Goal: Task Accomplishment & Management: Complete application form

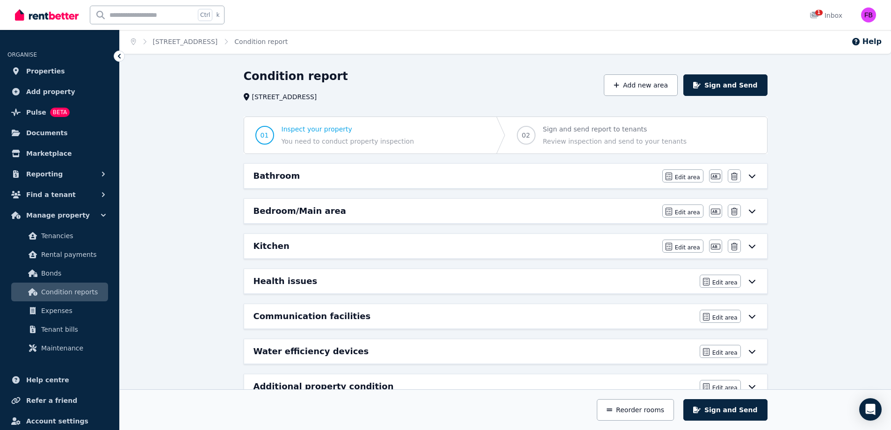
scroll to position [2, 0]
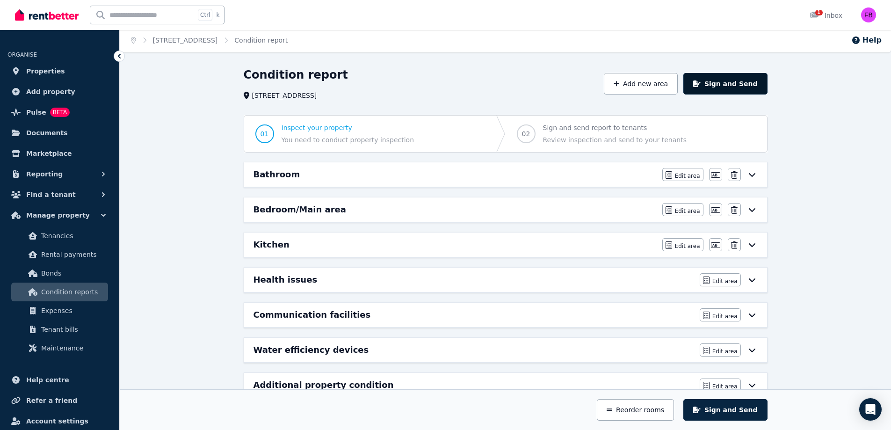
click at [720, 86] on button "Sign and Send" at bounding box center [725, 84] width 84 height 22
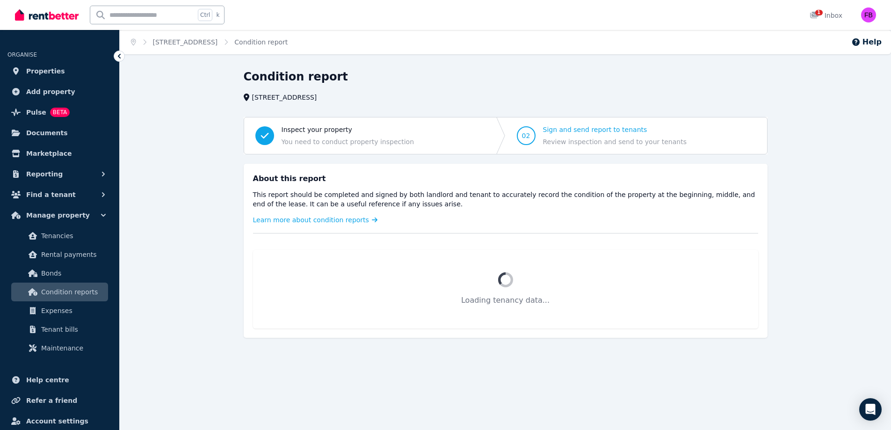
scroll to position [0, 0]
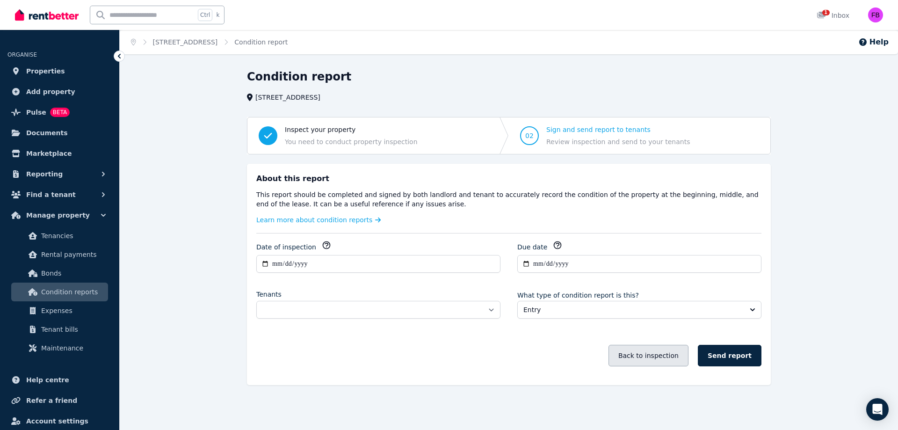
click at [665, 362] on button "Back to inspection" at bounding box center [648, 356] width 80 height 22
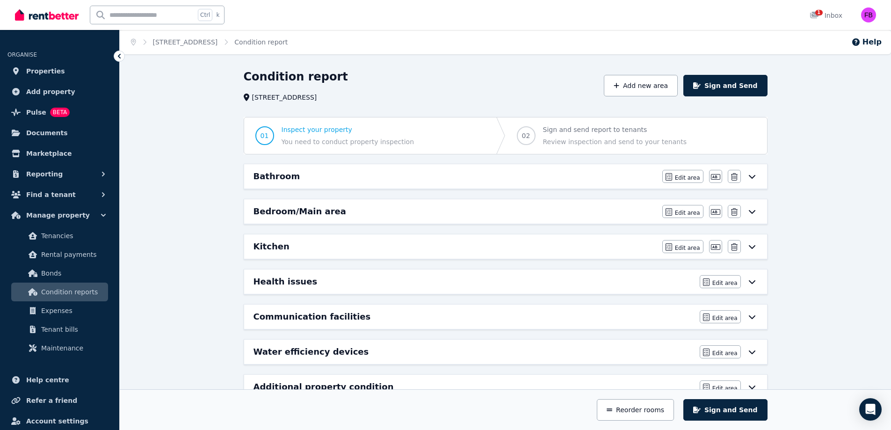
scroll to position [28, 0]
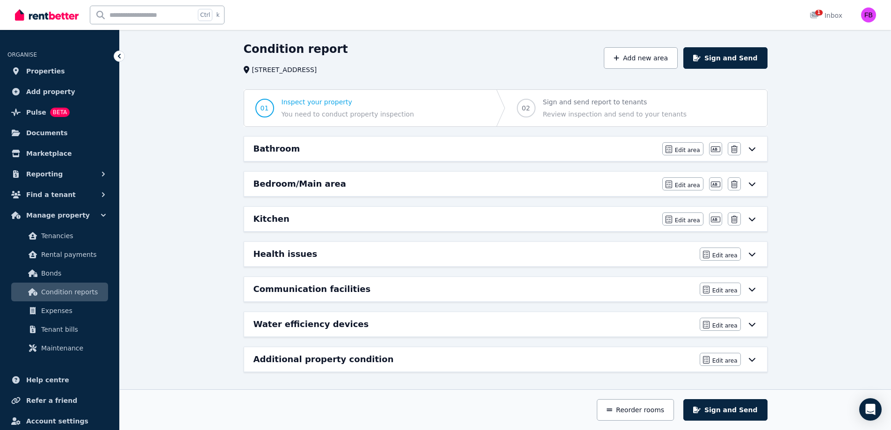
click at [576, 153] on div "Bathroom" at bounding box center [454, 148] width 403 height 13
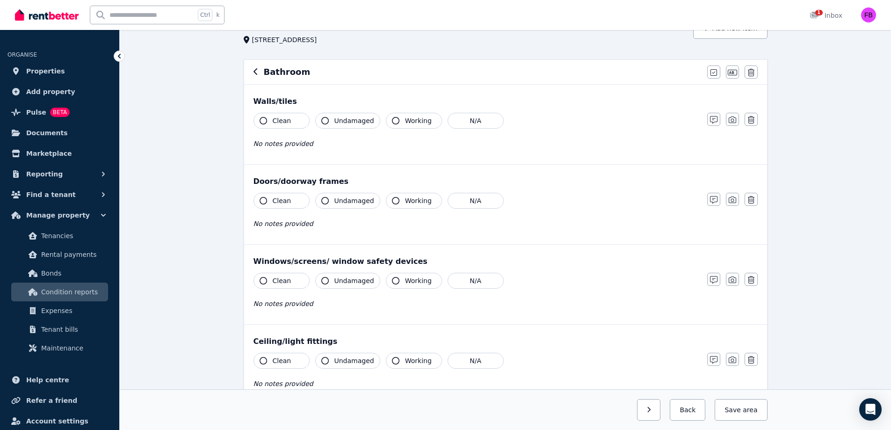
scroll to position [57, 0]
click at [293, 121] on button "Clean" at bounding box center [281, 121] width 56 height 16
click at [342, 125] on span "Undamaged" at bounding box center [354, 120] width 40 height 9
drag, startPoint x: 342, startPoint y: 125, endPoint x: 353, endPoint y: 124, distance: 10.8
click at [353, 124] on span "Undamaged" at bounding box center [354, 120] width 40 height 9
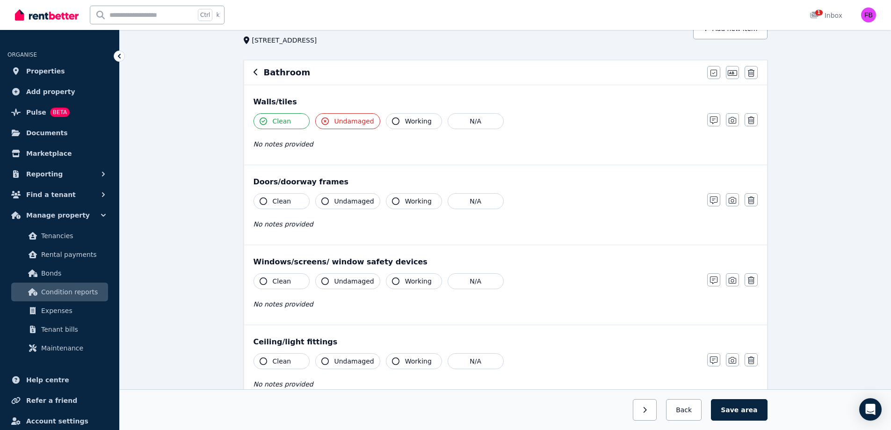
click at [353, 124] on span "Undamaged" at bounding box center [354, 120] width 40 height 9
click at [330, 122] on button "Undamaged" at bounding box center [347, 121] width 65 height 16
click at [415, 122] on span "Working" at bounding box center [418, 120] width 27 height 9
click at [347, 142] on div "No notes provided" at bounding box center [475, 143] width 444 height 11
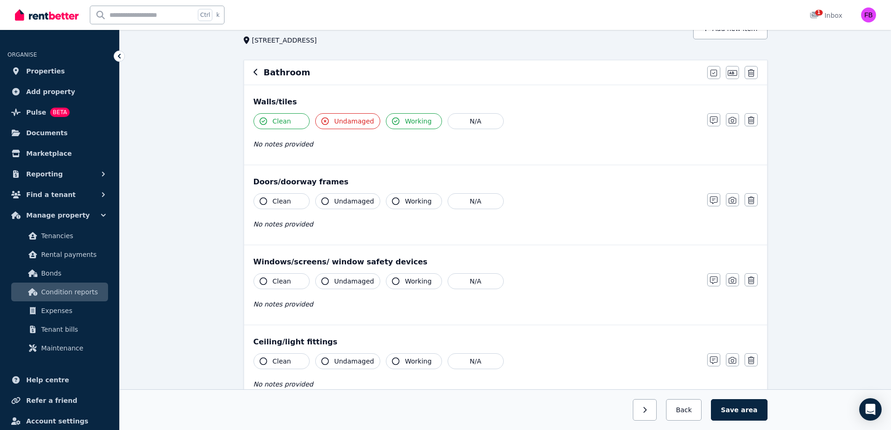
click at [292, 202] on button "Clean" at bounding box center [281, 201] width 56 height 16
click at [350, 201] on span "Undamaged" at bounding box center [354, 200] width 40 height 9
click at [415, 198] on span "Working" at bounding box center [418, 200] width 27 height 9
click at [295, 283] on button "Clean" at bounding box center [281, 281] width 56 height 16
click at [350, 283] on span "Undamaged" at bounding box center [354, 280] width 40 height 9
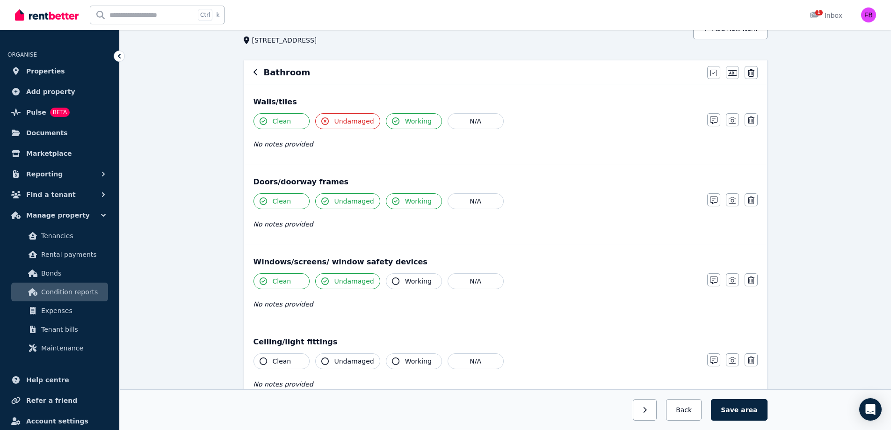
click at [415, 283] on span "Working" at bounding box center [418, 280] width 27 height 9
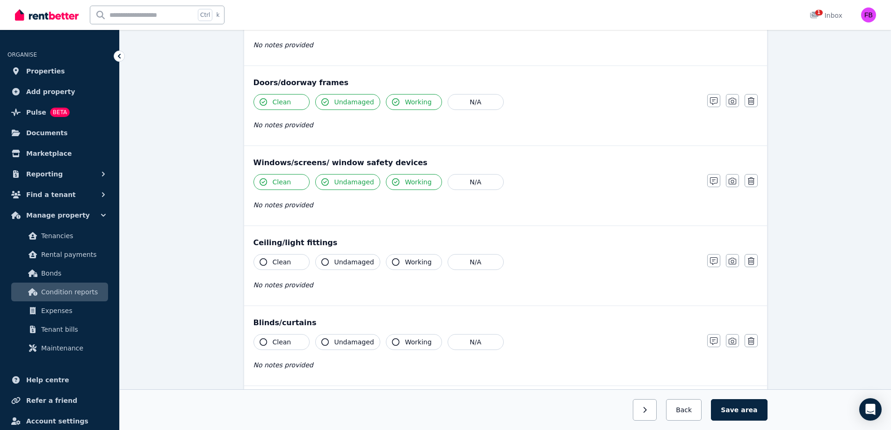
scroll to position [157, 0]
click at [284, 262] on span "Clean" at bounding box center [282, 261] width 19 height 9
click at [343, 261] on span "Undamaged" at bounding box center [354, 261] width 40 height 9
click at [417, 268] on button "Working" at bounding box center [414, 261] width 56 height 16
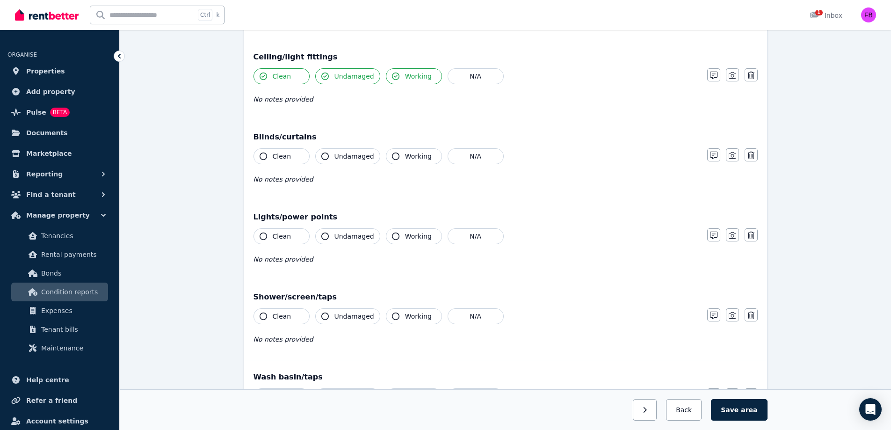
scroll to position [342, 0]
click at [752, 154] on icon "button" at bounding box center [751, 154] width 7 height 7
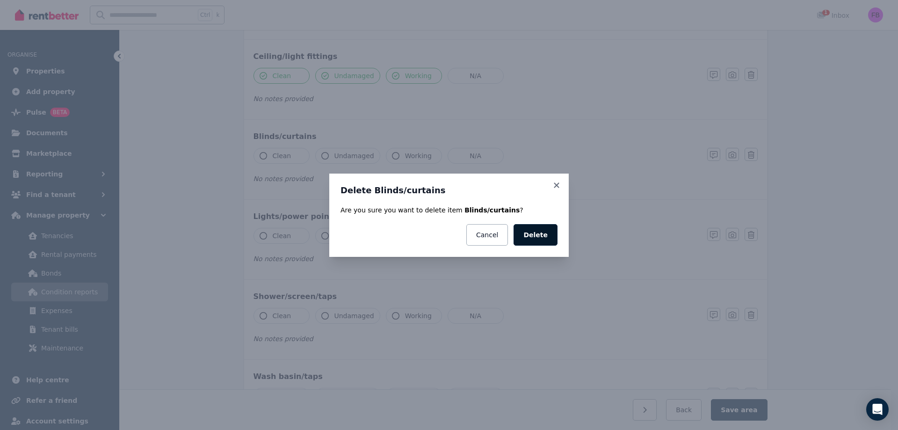
click at [549, 241] on button "Delete" at bounding box center [535, 235] width 44 height 22
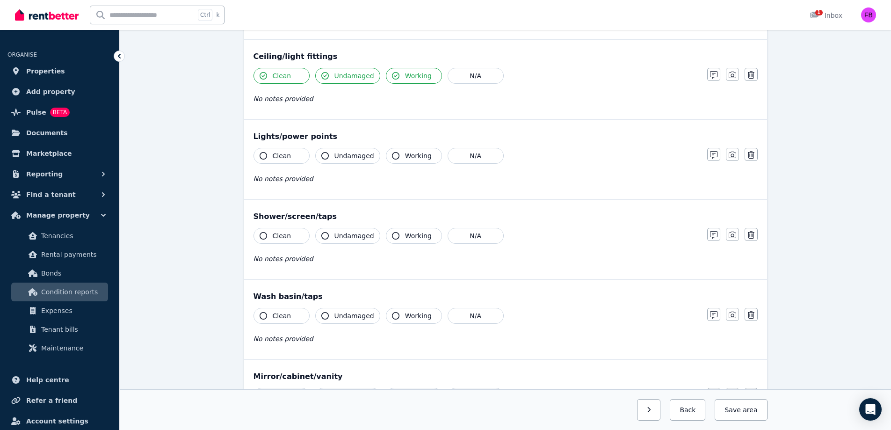
click at [283, 164] on div "Clean Undamaged Working N/A No notes provided" at bounding box center [475, 171] width 444 height 46
click at [282, 154] on span "Clean" at bounding box center [282, 155] width 19 height 9
click at [340, 154] on span "Undamaged" at bounding box center [354, 155] width 40 height 9
click at [399, 158] on button "Working" at bounding box center [414, 156] width 56 height 16
click at [294, 233] on button "Clean" at bounding box center [281, 236] width 56 height 16
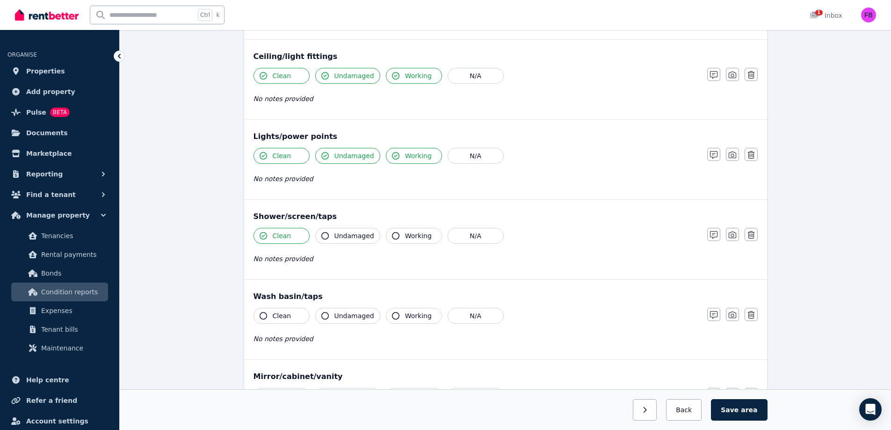
click at [354, 235] on span "Undamaged" at bounding box center [354, 235] width 40 height 9
click at [414, 235] on span "Working" at bounding box center [418, 235] width 27 height 9
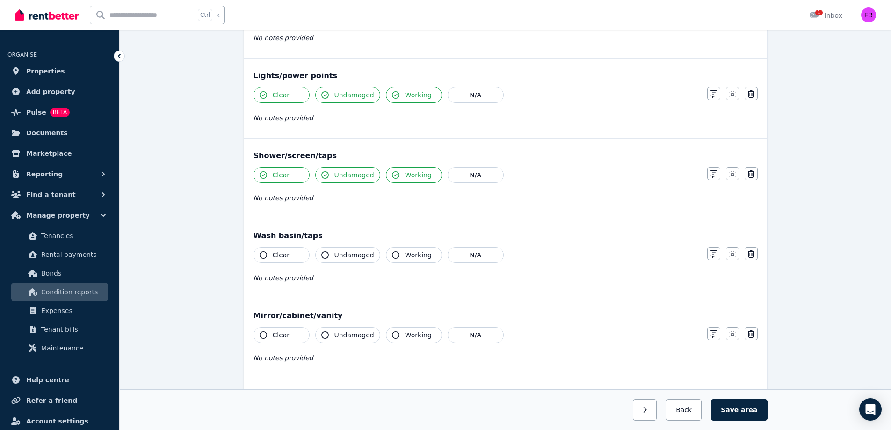
scroll to position [404, 0]
click at [296, 254] on button "Clean" at bounding box center [281, 254] width 56 height 16
click at [341, 252] on span "Undamaged" at bounding box center [354, 253] width 40 height 9
click at [355, 251] on span "Undamaged" at bounding box center [354, 253] width 40 height 9
click at [406, 252] on span "Working" at bounding box center [418, 253] width 27 height 9
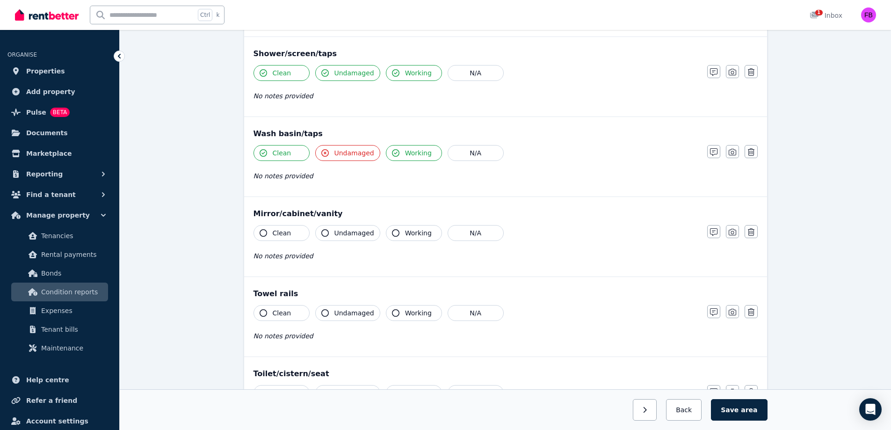
scroll to position [506, 0]
click at [300, 235] on button "Clean" at bounding box center [281, 232] width 56 height 16
click at [347, 231] on span "Undamaged" at bounding box center [354, 232] width 40 height 9
click at [405, 235] on span "Working" at bounding box center [418, 232] width 27 height 9
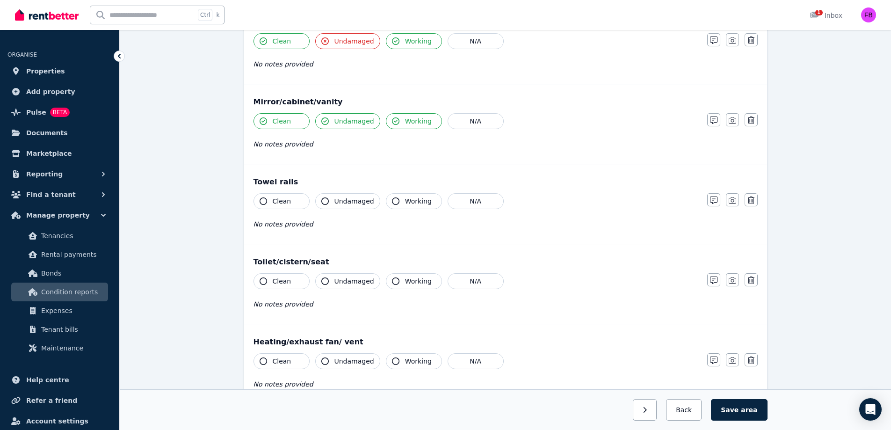
click at [288, 203] on span "Clean" at bounding box center [282, 200] width 19 height 9
click at [340, 199] on span "Undamaged" at bounding box center [354, 200] width 40 height 9
click at [405, 202] on span "Working" at bounding box center [418, 200] width 27 height 9
click at [295, 279] on button "Clean" at bounding box center [281, 281] width 56 height 16
click at [342, 281] on span "Undamaged" at bounding box center [354, 280] width 40 height 9
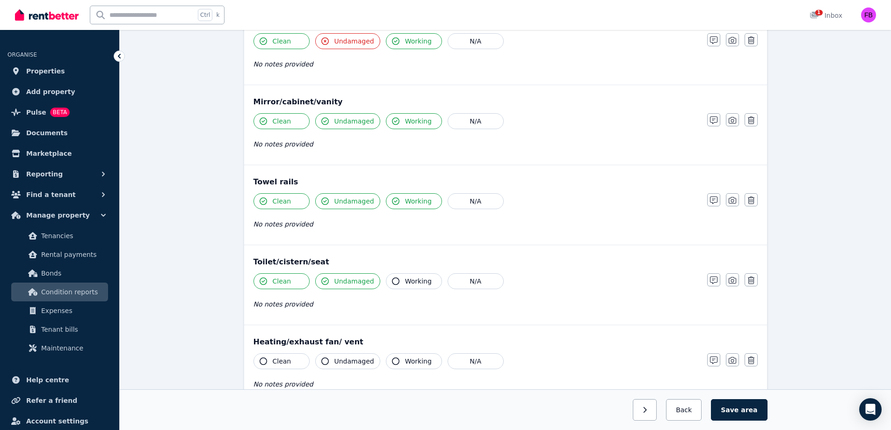
click at [405, 285] on span "Working" at bounding box center [418, 280] width 27 height 9
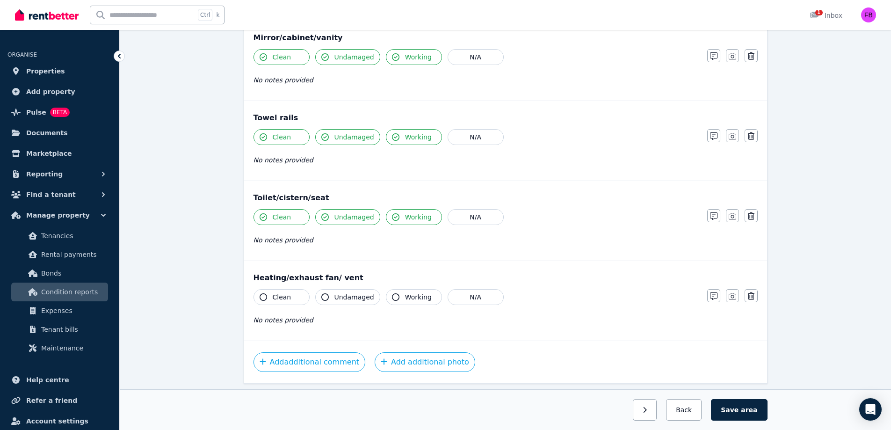
scroll to position [684, 0]
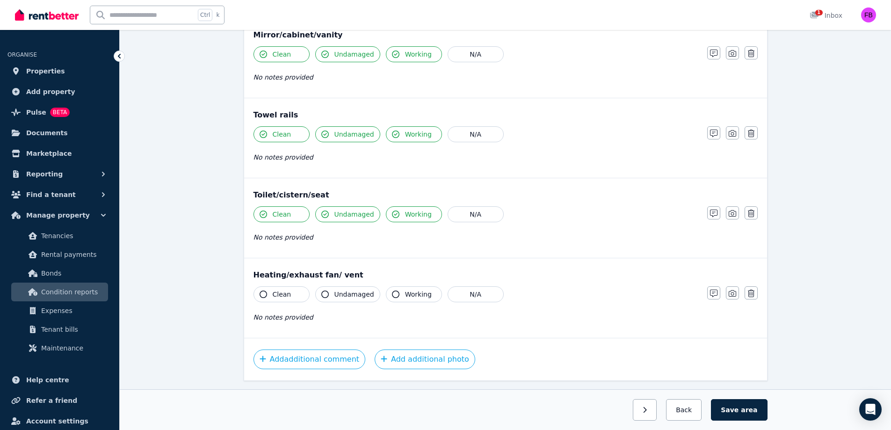
click at [297, 297] on button "Clean" at bounding box center [281, 294] width 56 height 16
click at [354, 297] on span "Undamaged" at bounding box center [354, 293] width 40 height 9
click at [394, 294] on icon "button" at bounding box center [395, 293] width 7 height 7
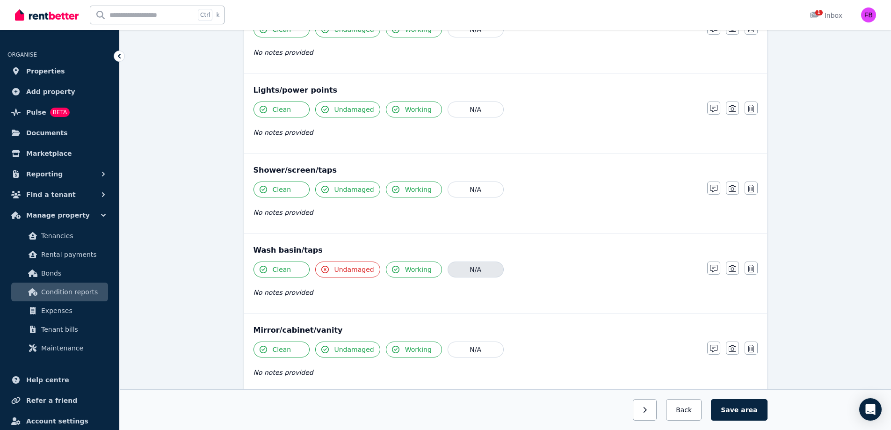
scroll to position [392, 0]
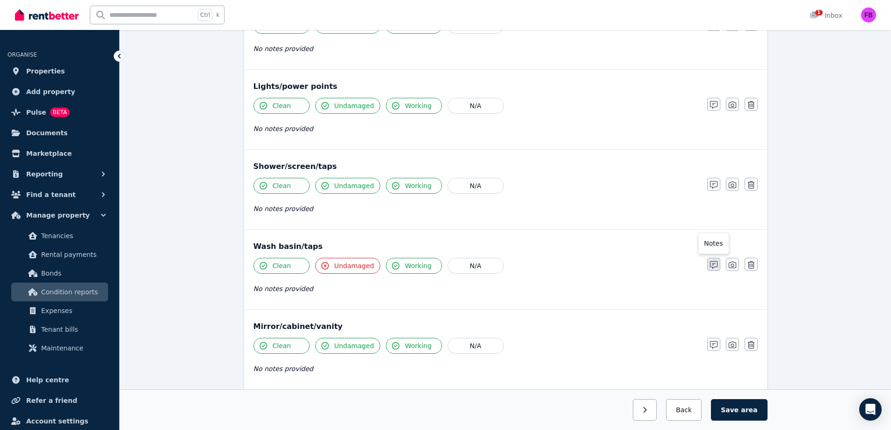
click at [717, 263] on icon "button" at bounding box center [713, 264] width 7 height 7
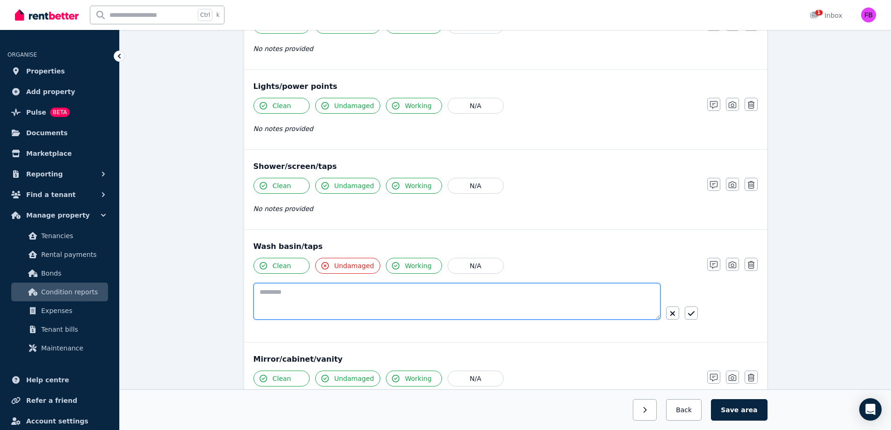
click at [437, 296] on textarea at bounding box center [456, 301] width 407 height 36
type textarea "**********"
click at [693, 317] on icon "button" at bounding box center [691, 313] width 7 height 7
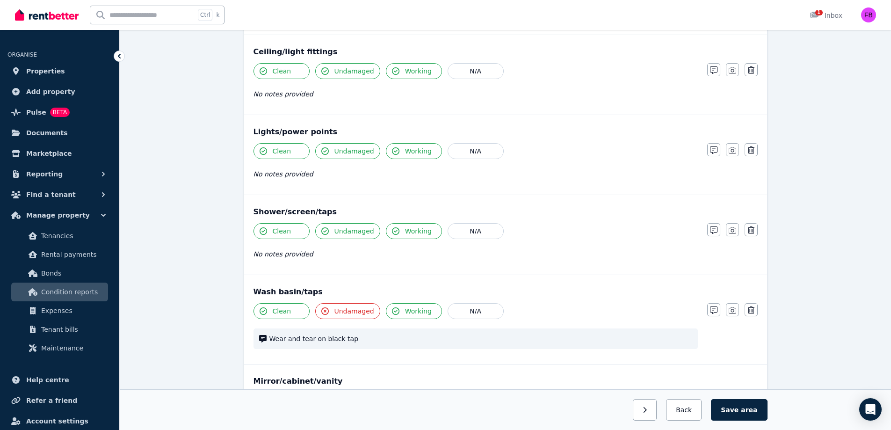
scroll to position [344, 0]
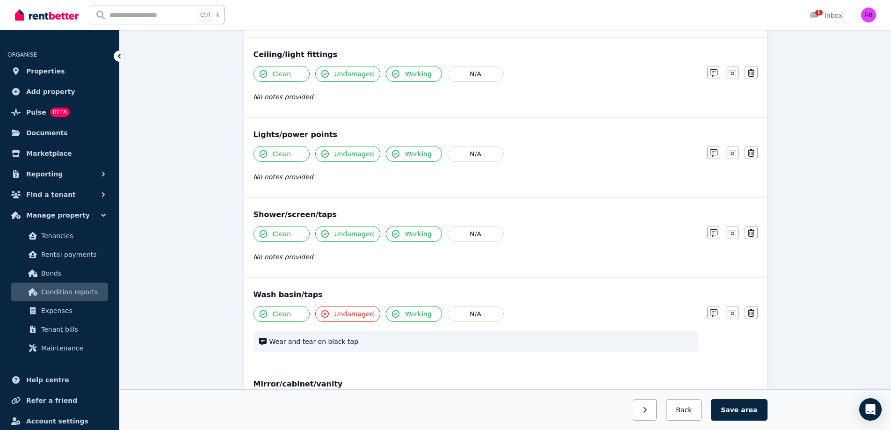
click at [358, 237] on span "Undamaged" at bounding box center [354, 233] width 40 height 9
click at [707, 232] on button "button" at bounding box center [713, 232] width 13 height 13
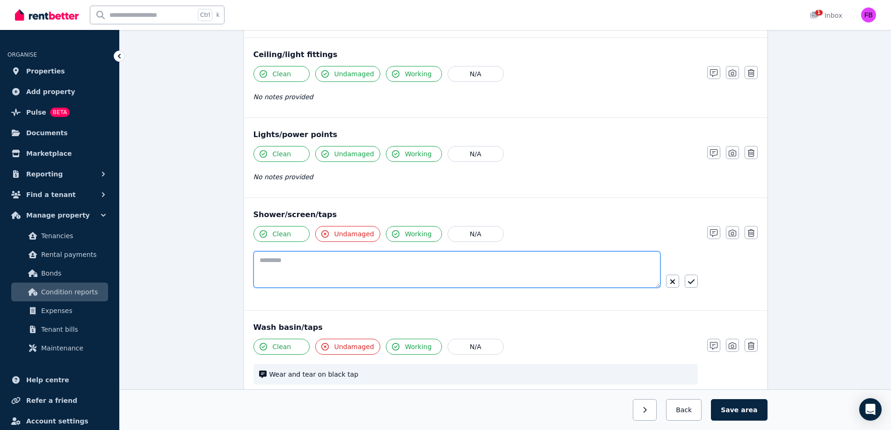
click at [442, 265] on textarea at bounding box center [456, 269] width 407 height 36
click at [339, 265] on textarea "**********" at bounding box center [456, 269] width 407 height 36
click at [357, 268] on textarea "**********" at bounding box center [456, 269] width 407 height 36
click at [341, 261] on textarea "**********" at bounding box center [456, 269] width 407 height 36
click at [465, 262] on textarea "**********" at bounding box center [456, 269] width 407 height 36
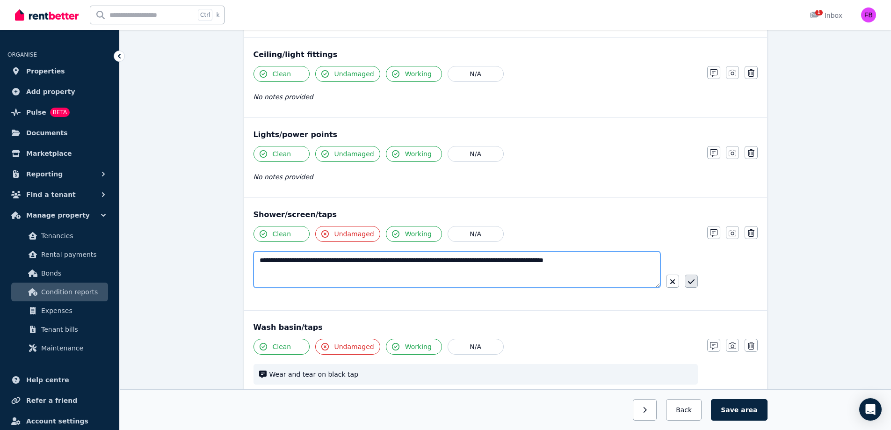
type textarea "**********"
click at [690, 282] on icon "button" at bounding box center [691, 281] width 7 height 7
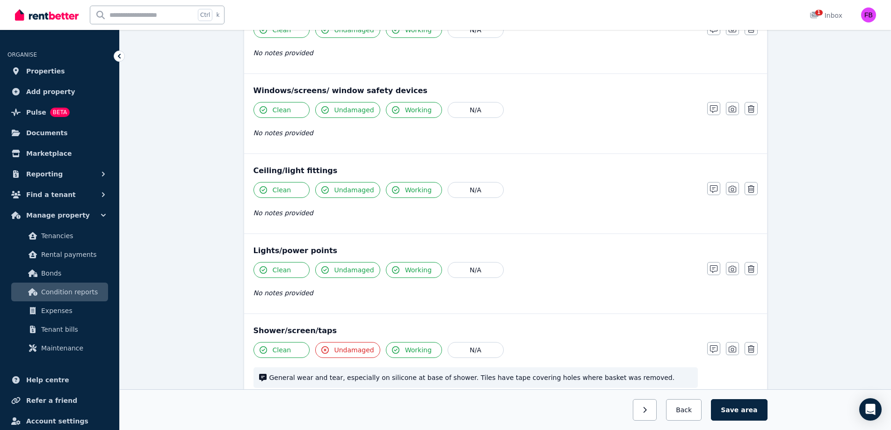
scroll to position [326, 0]
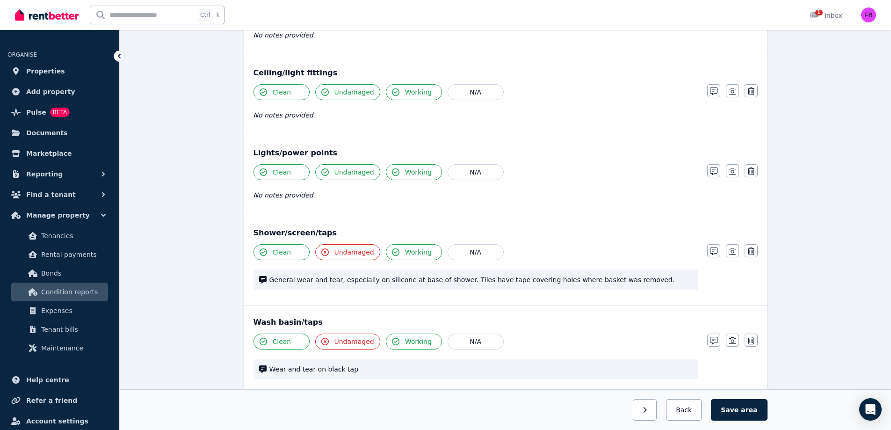
click at [388, 281] on span "General wear and tear, especially on silicone at base of shower. Tiles have tap…" at bounding box center [480, 279] width 423 height 9
click at [572, 290] on div "Clean Undamaged Working N/A General wear and tear, especially on silicone at ba…" at bounding box center [475, 271] width 444 height 55
click at [471, 285] on div "General wear and tear, especially on silicone at base of shower. Tiles have tap…" at bounding box center [475, 279] width 444 height 21
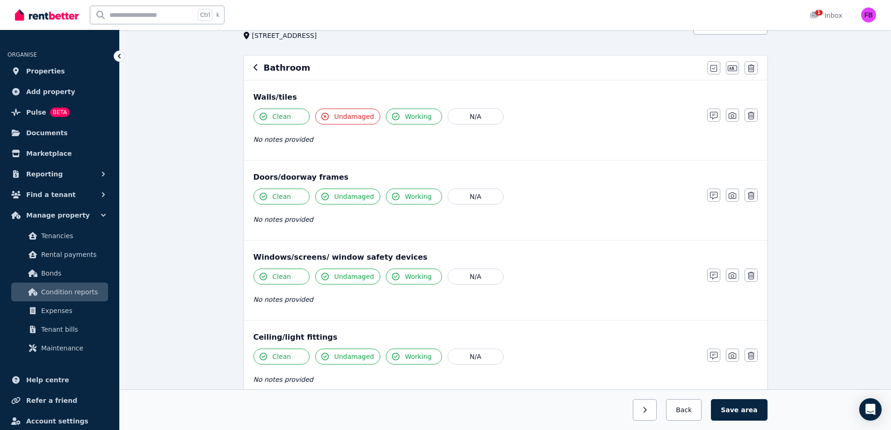
scroll to position [61, 0]
click at [357, 118] on span "Undamaged" at bounding box center [354, 116] width 40 height 9
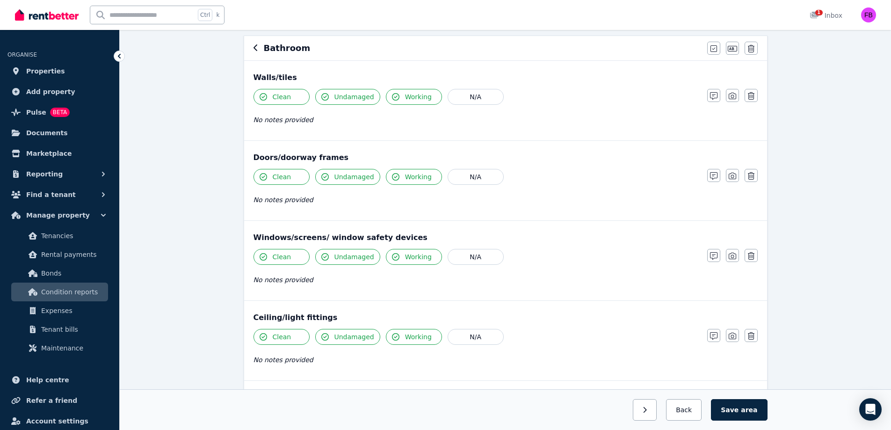
scroll to position [0, 0]
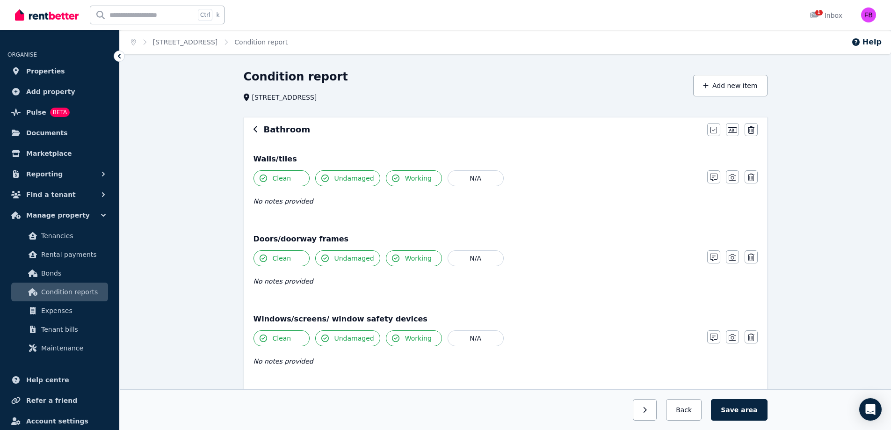
click at [292, 129] on h6 "Bathroom" at bounding box center [287, 129] width 47 height 13
click at [256, 132] on icon "button" at bounding box center [255, 128] width 5 height 7
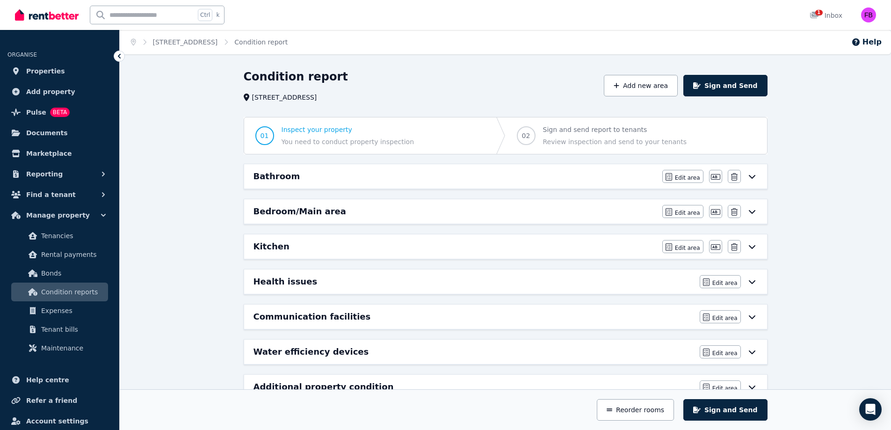
scroll to position [28, 0]
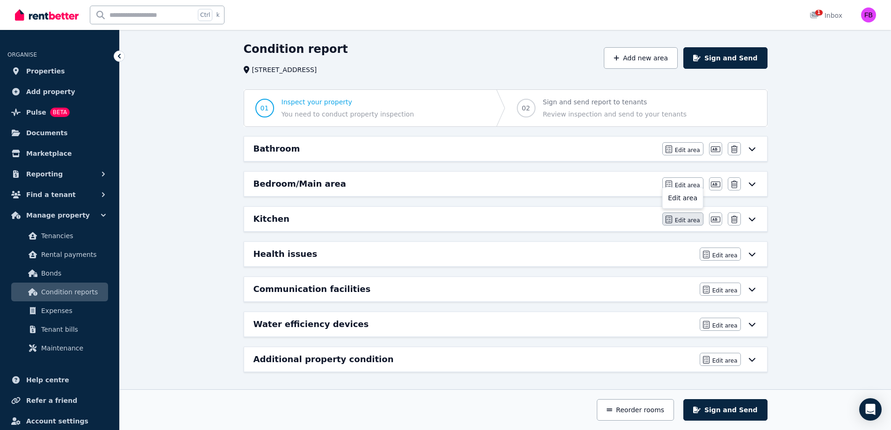
click at [695, 218] on span "Edit area" at bounding box center [687, 220] width 25 height 7
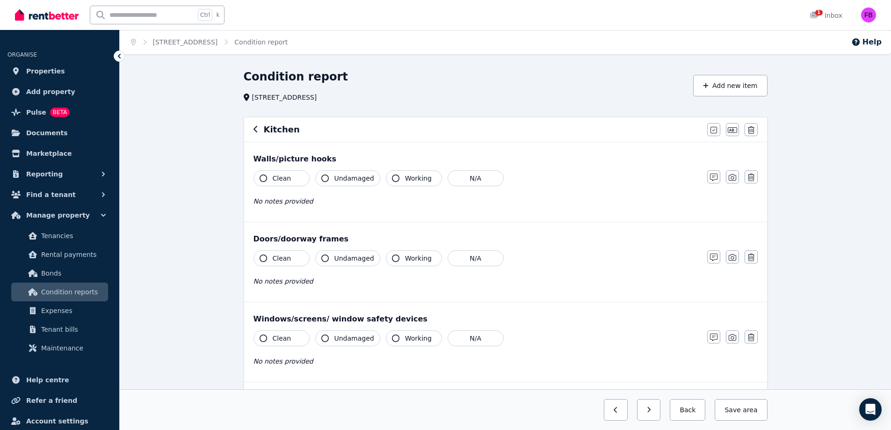
click at [296, 130] on div "Kitchen" at bounding box center [477, 129] width 448 height 13
click at [732, 134] on button "button" at bounding box center [732, 129] width 13 height 13
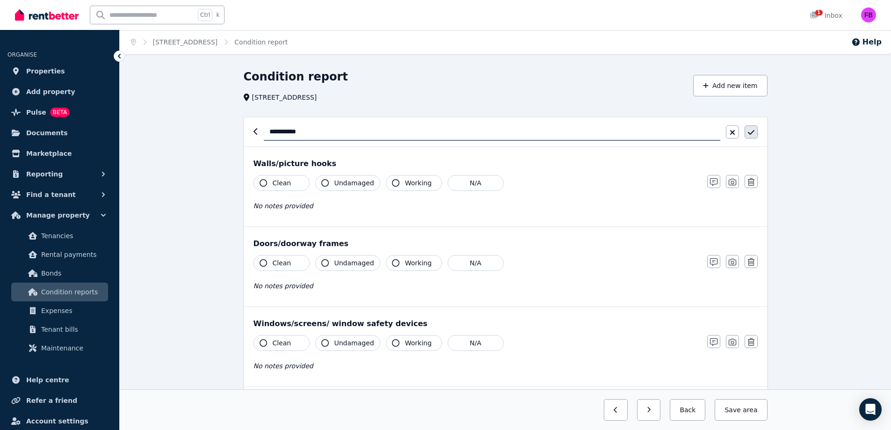
type input "**********"
click at [753, 136] on icon "button" at bounding box center [751, 132] width 7 height 7
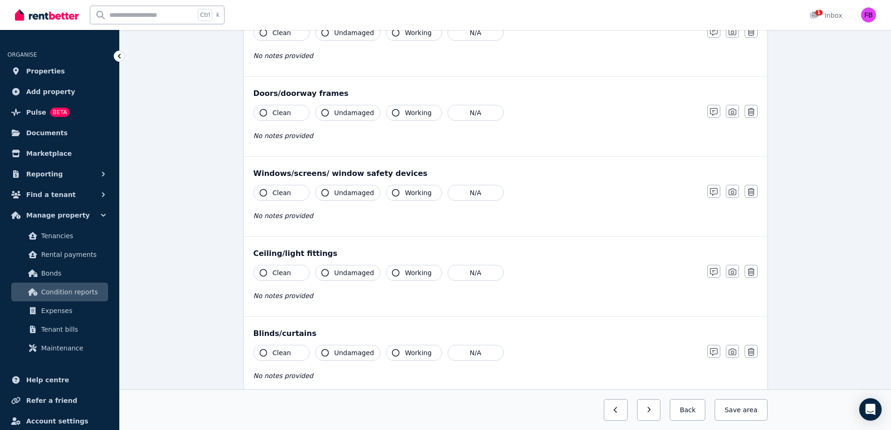
scroll to position [146, 0]
click at [753, 112] on icon "button" at bounding box center [751, 111] width 7 height 7
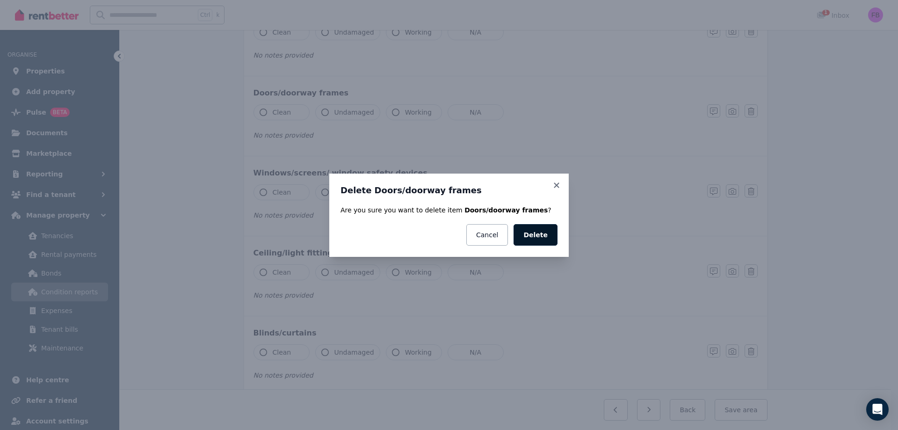
click at [552, 239] on button "Delete" at bounding box center [535, 235] width 44 height 22
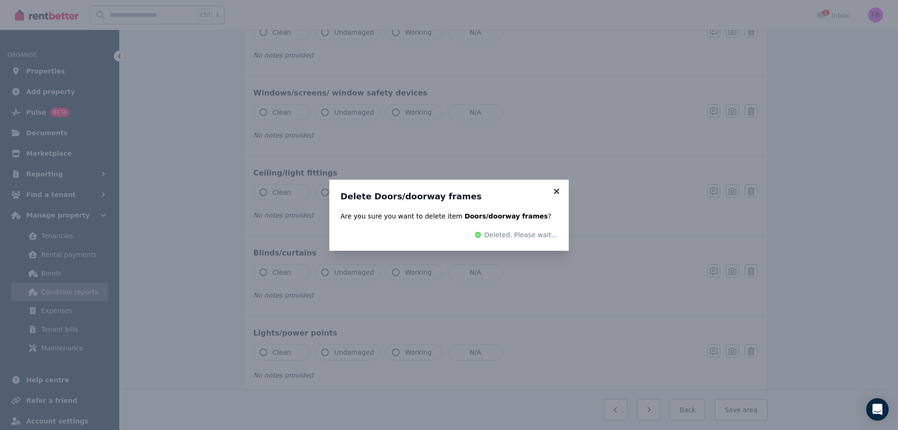
click at [557, 192] on div "Delete Doors/doorway frames Are you sure you want to delete item Doors/doorway …" at bounding box center [449, 215] width 898 height 430
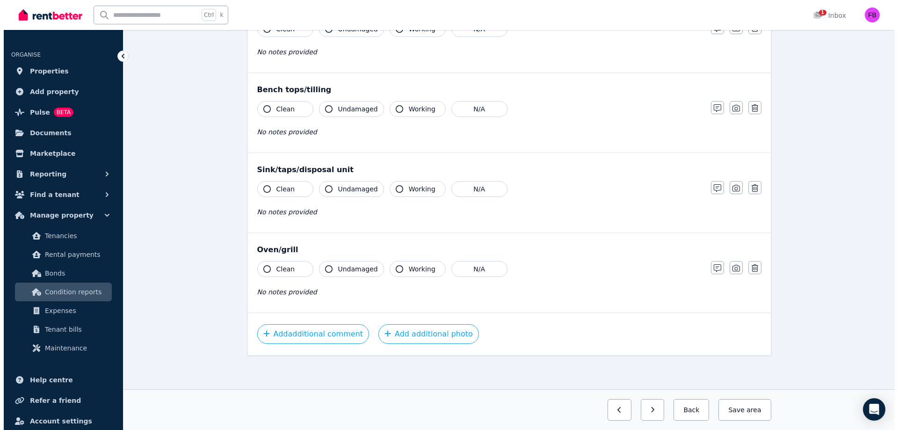
scroll to position [709, 0]
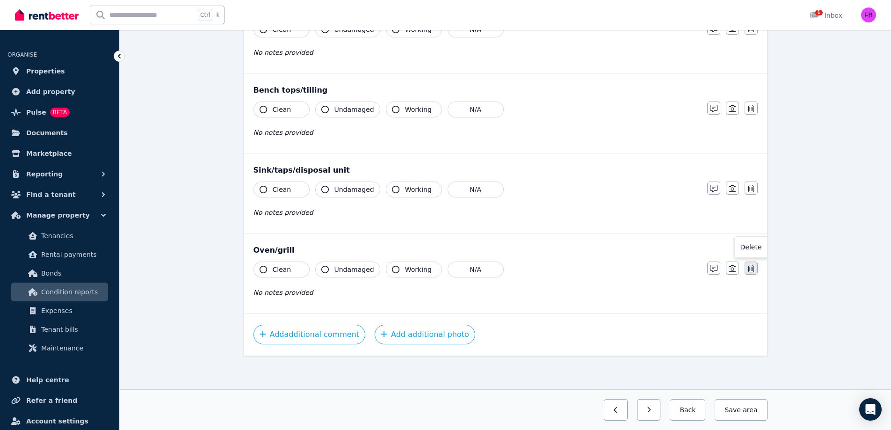
click at [757, 270] on button "button" at bounding box center [751, 267] width 13 height 13
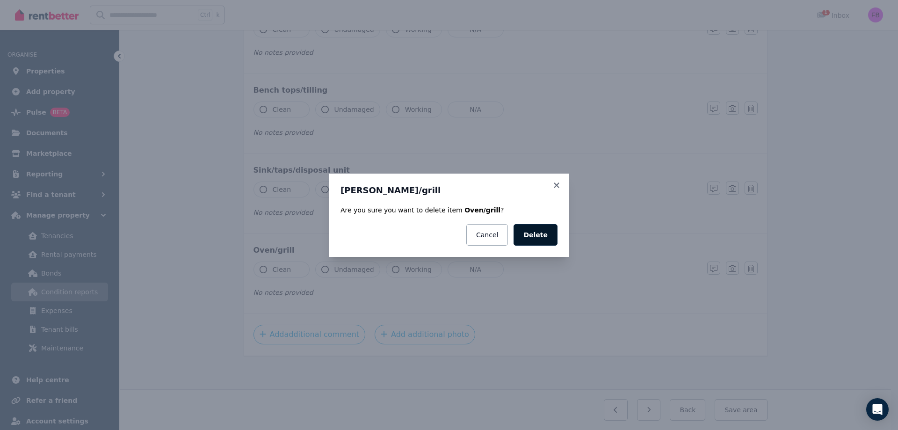
click at [544, 237] on button "Delete" at bounding box center [535, 235] width 44 height 22
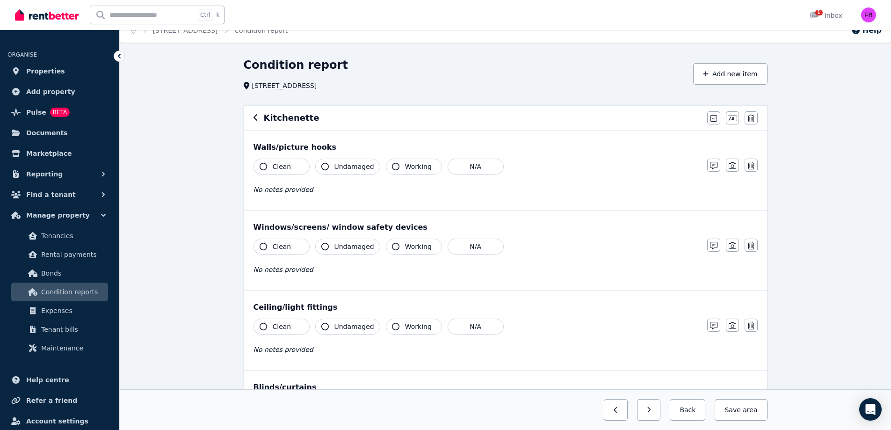
scroll to position [0, 0]
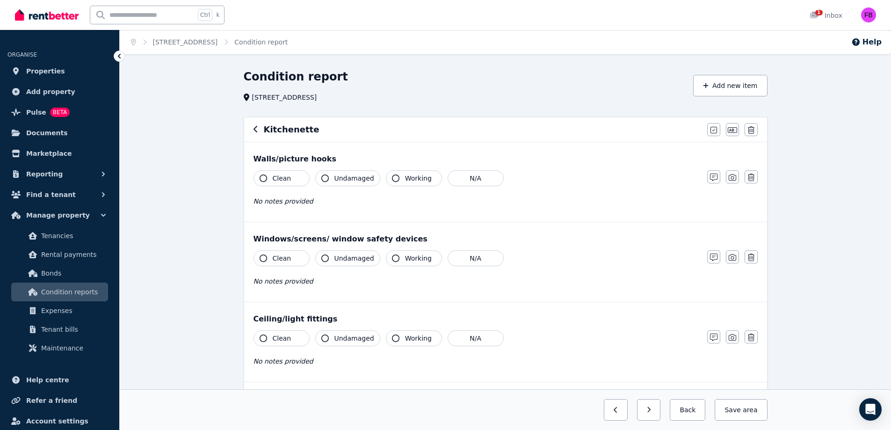
click at [257, 134] on button "button" at bounding box center [255, 129] width 5 height 11
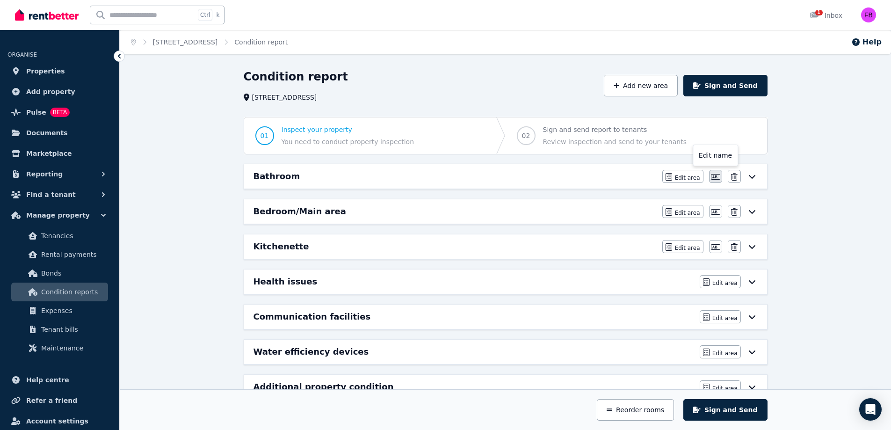
click at [714, 177] on icon "button" at bounding box center [715, 177] width 9 height 6
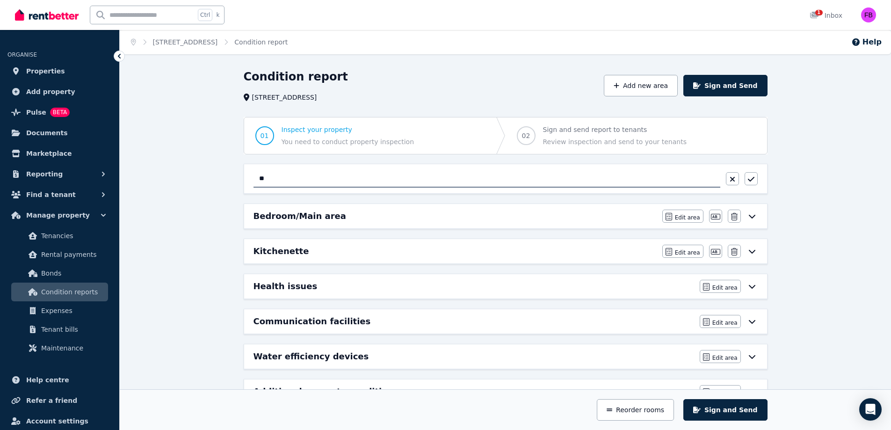
type input "*"
type input "*******"
click at [752, 181] on icon "button" at bounding box center [751, 178] width 7 height 7
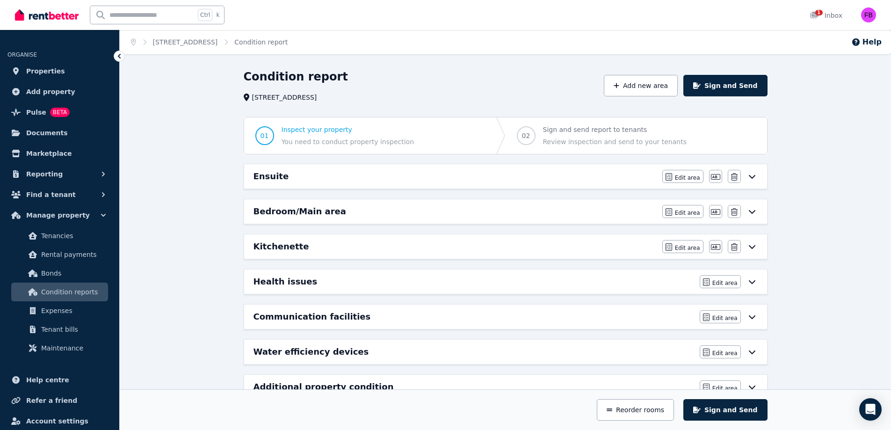
click at [522, 174] on div "Ensuite" at bounding box center [454, 176] width 403 height 13
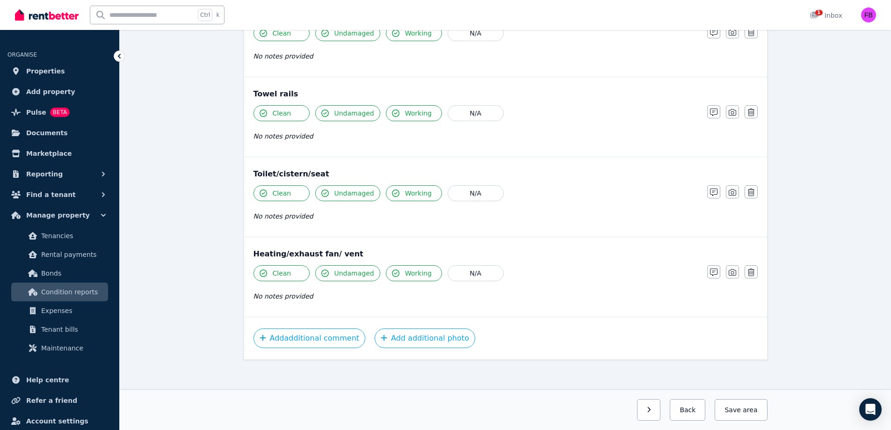
scroll to position [728, 0]
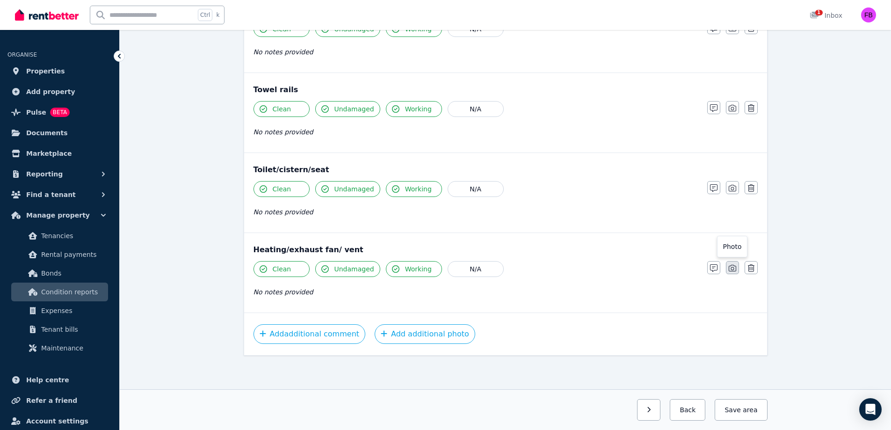
click at [736, 267] on button "button" at bounding box center [732, 267] width 13 height 13
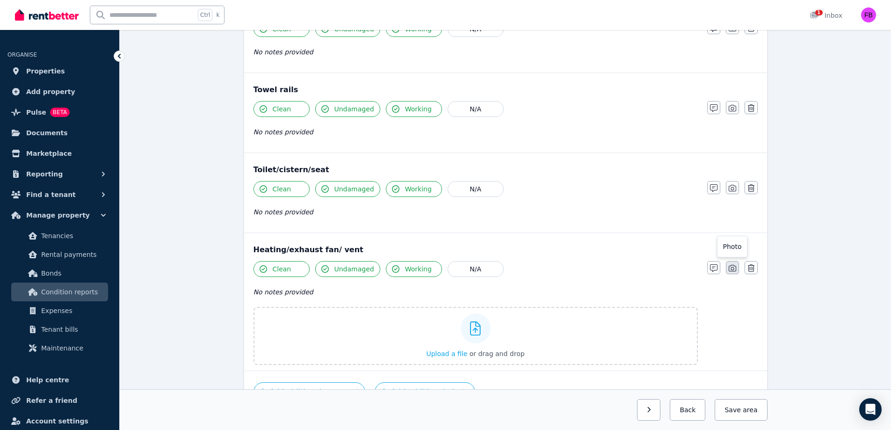
scroll to position [786, 0]
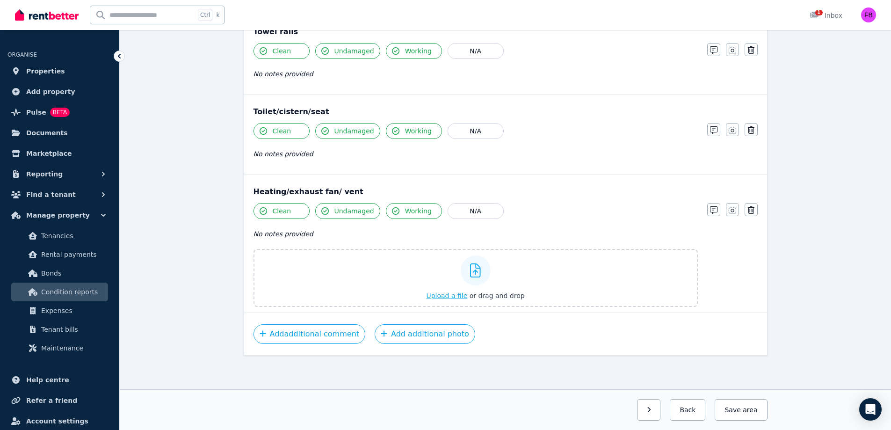
click at [486, 266] on div at bounding box center [476, 270] width 30 height 30
click at [0, 0] on input "Upload a file or drag and drop" at bounding box center [0, 0] width 0 height 0
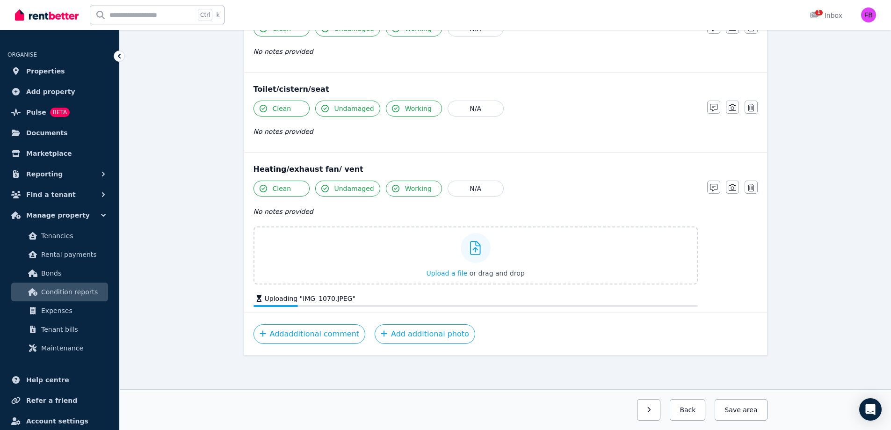
scroll to position [814, 0]
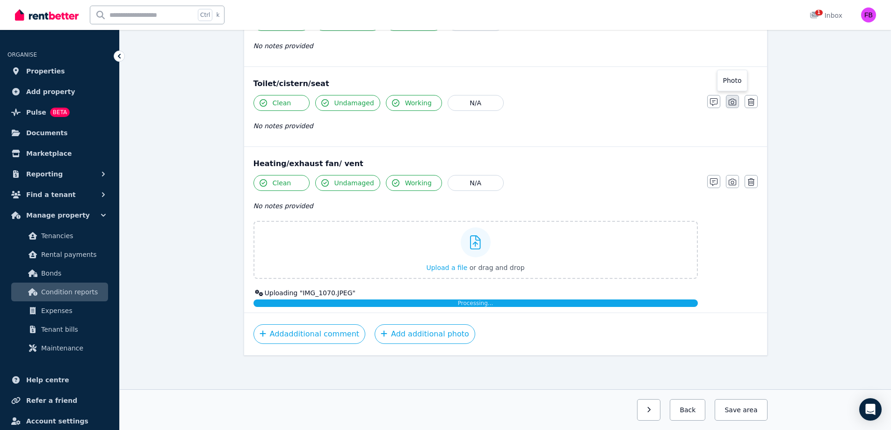
click at [731, 99] on icon "button" at bounding box center [732, 101] width 7 height 7
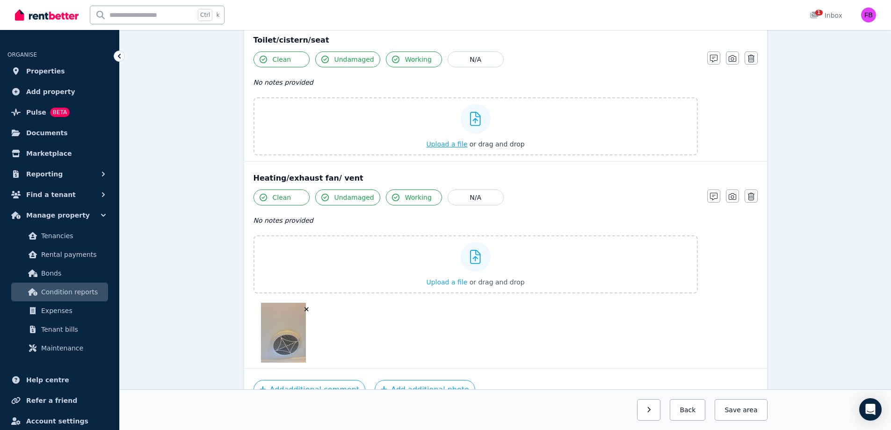
scroll to position [835, 0]
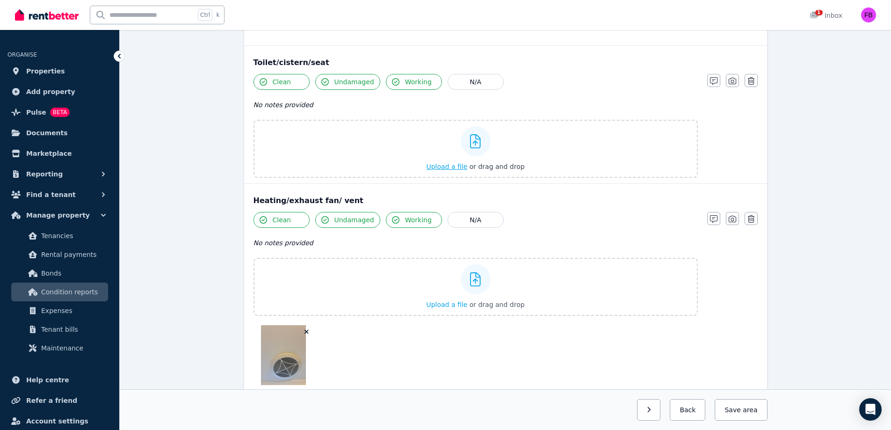
click at [454, 145] on div "Upload a file or drag and drop" at bounding box center [475, 149] width 98 height 56
click at [0, 0] on input "Upload a file or drag and drop" at bounding box center [0, 0] width 0 height 0
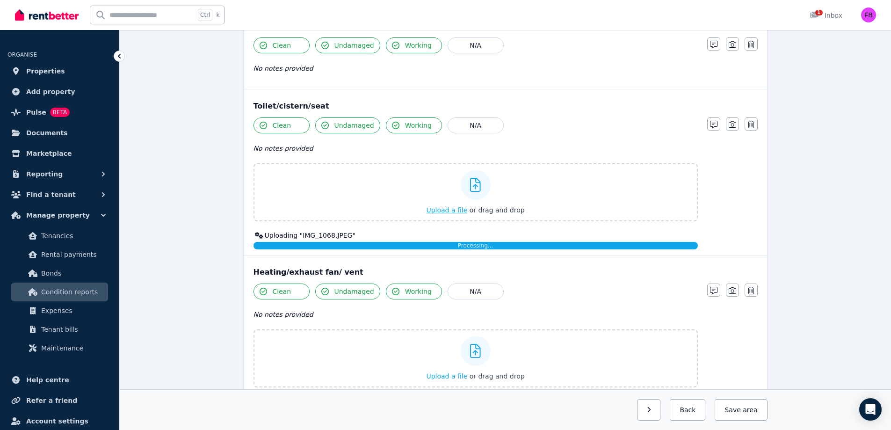
scroll to position [789, 0]
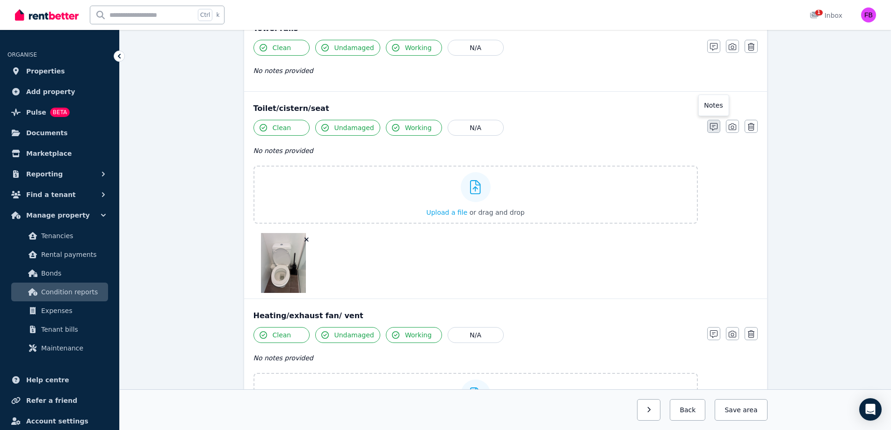
click at [716, 124] on icon "button" at bounding box center [713, 126] width 7 height 7
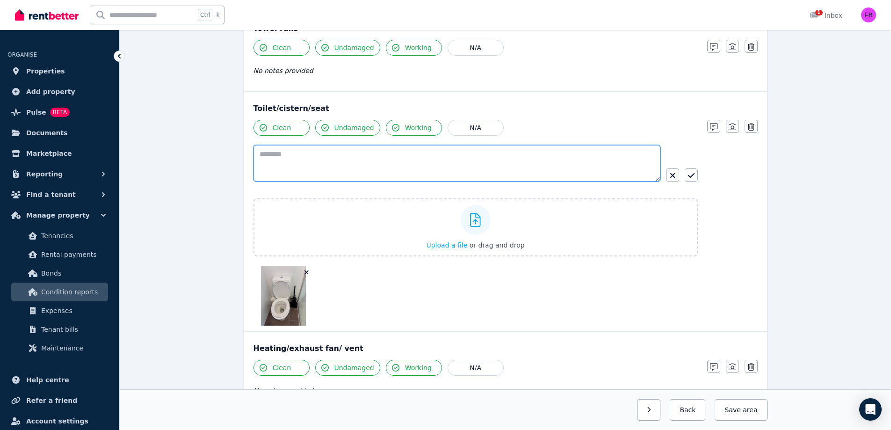
click at [340, 156] on textarea at bounding box center [456, 163] width 407 height 36
click at [264, 158] on textarea "**********" at bounding box center [456, 163] width 407 height 36
click at [319, 155] on textarea "**********" at bounding box center [456, 163] width 407 height 36
click at [324, 155] on textarea "**********" at bounding box center [456, 163] width 407 height 36
type textarea "**********"
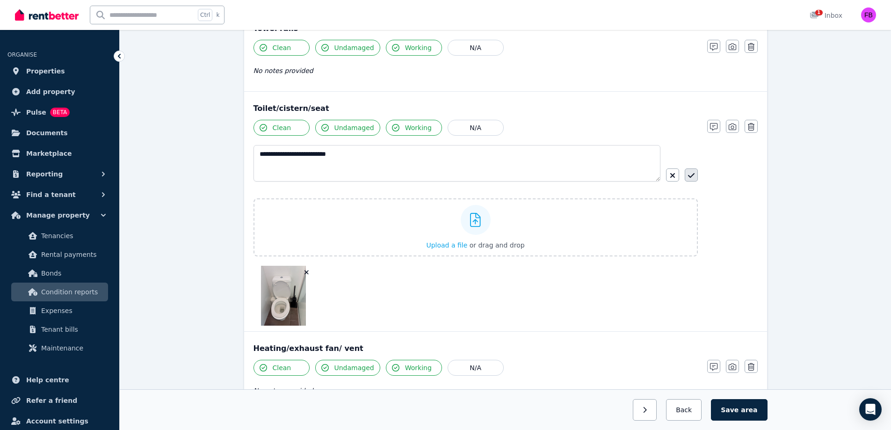
click at [692, 179] on icon "button" at bounding box center [691, 175] width 7 height 7
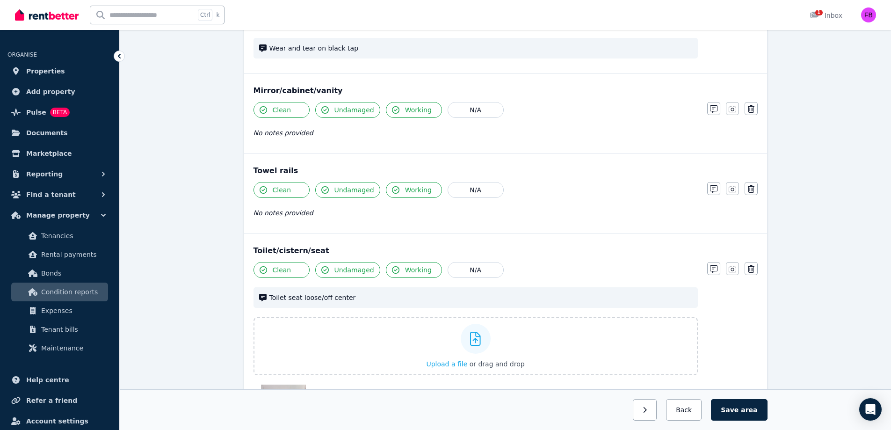
scroll to position [646, 0]
click at [733, 193] on icon "button" at bounding box center [732, 189] width 7 height 7
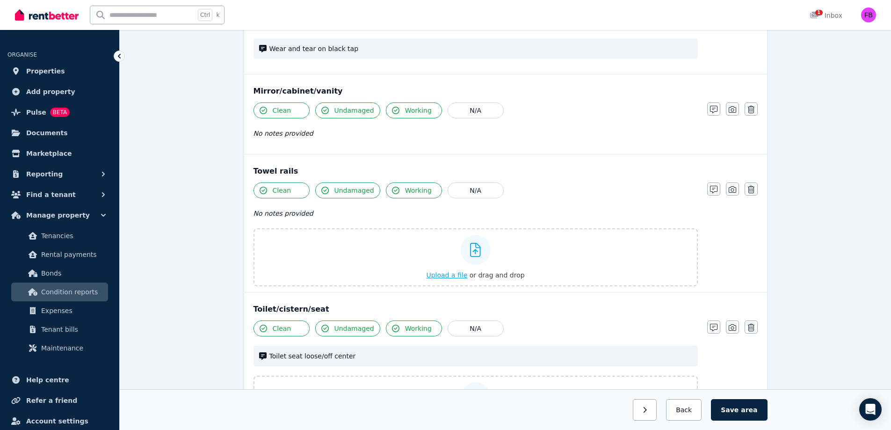
click at [454, 277] on span "Upload a file" at bounding box center [446, 274] width 41 height 7
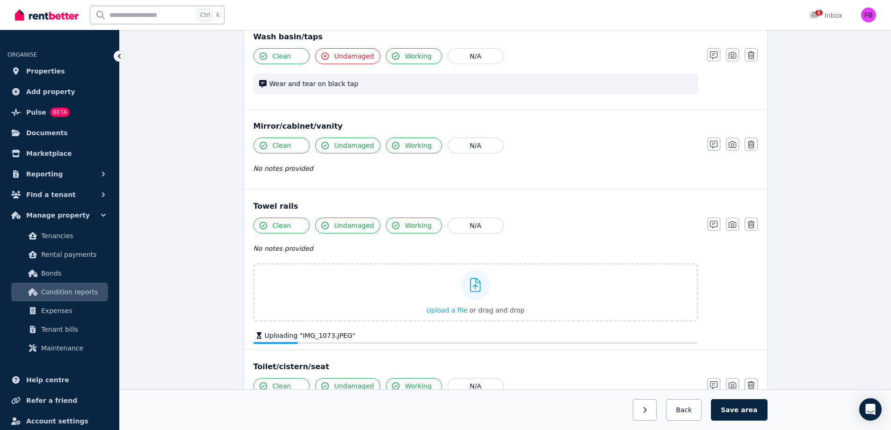
scroll to position [610, 0]
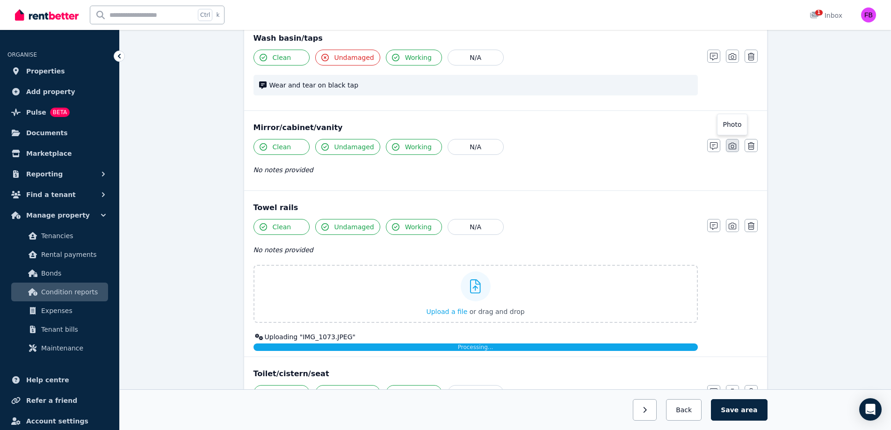
click at [731, 148] on icon "button" at bounding box center [732, 145] width 7 height 7
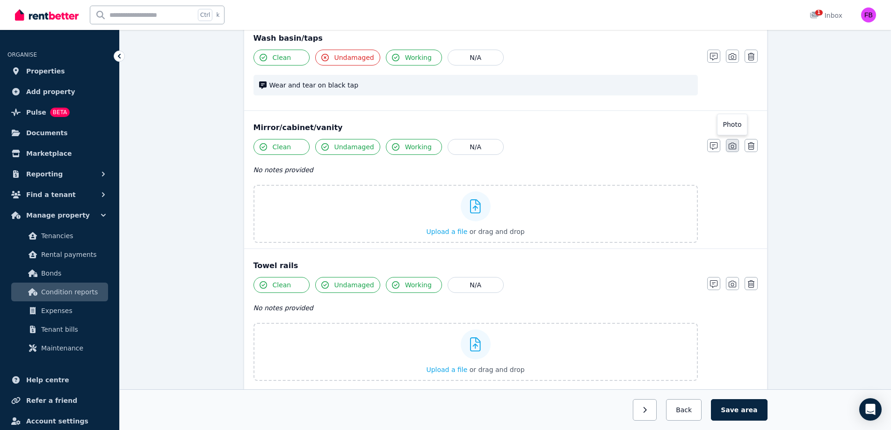
click at [730, 149] on icon "button" at bounding box center [732, 146] width 7 height 7
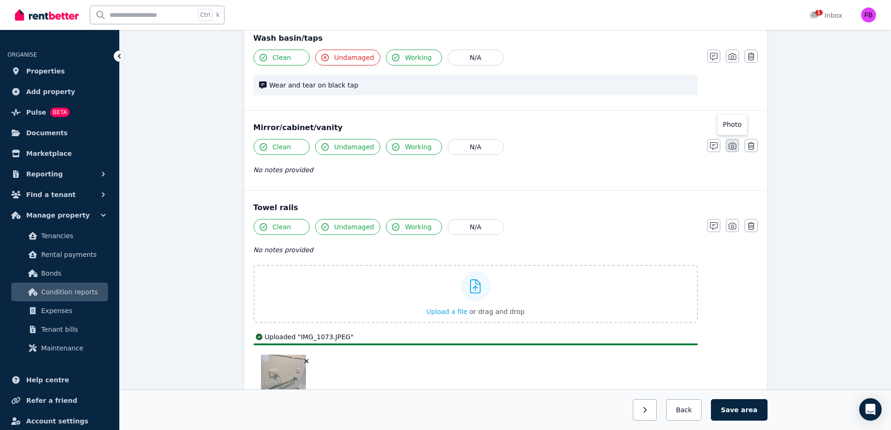
click at [733, 144] on icon "button" at bounding box center [732, 145] width 7 height 7
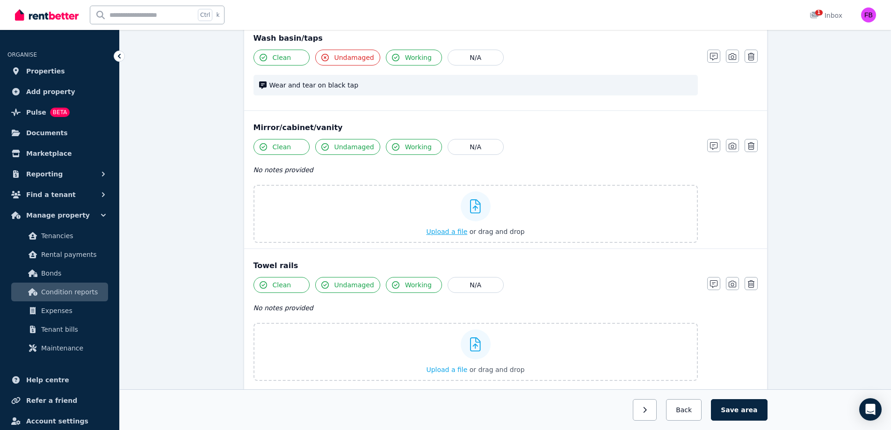
click at [460, 210] on div "Upload a file or drag and drop" at bounding box center [475, 214] width 98 height 56
click at [0, 0] on input "Upload a file or drag and drop" at bounding box center [0, 0] width 0 height 0
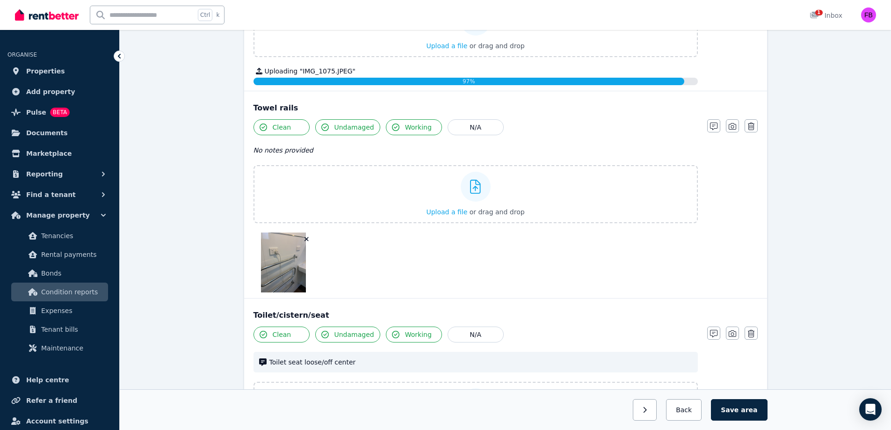
scroll to position [802, 0]
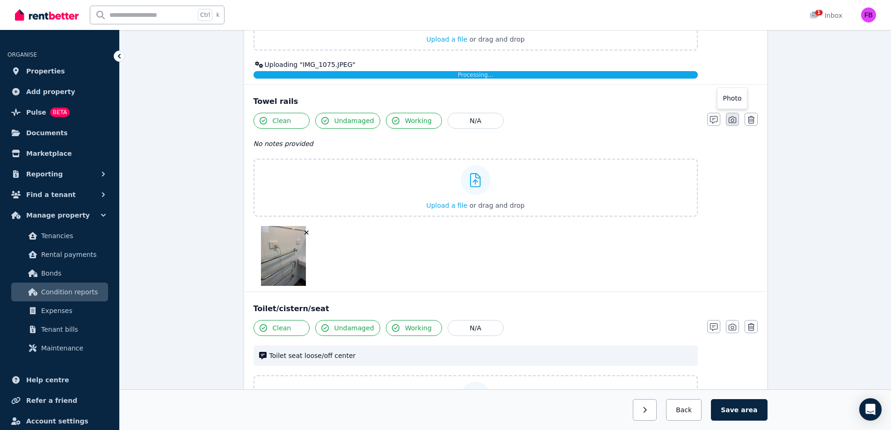
click at [737, 121] on button "button" at bounding box center [732, 119] width 13 height 13
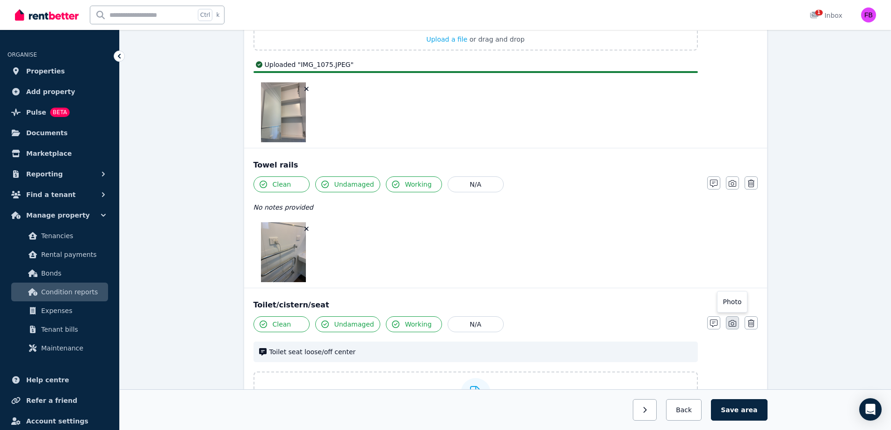
click at [734, 325] on icon "button" at bounding box center [732, 322] width 7 height 7
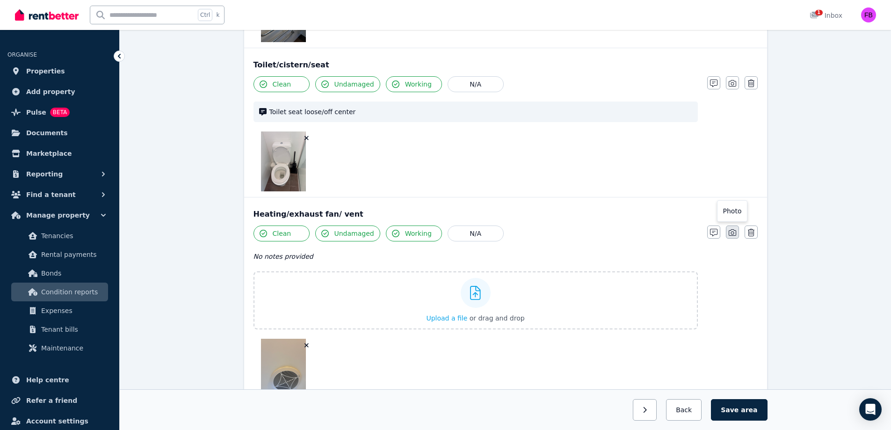
click at [733, 234] on icon "button" at bounding box center [732, 232] width 7 height 7
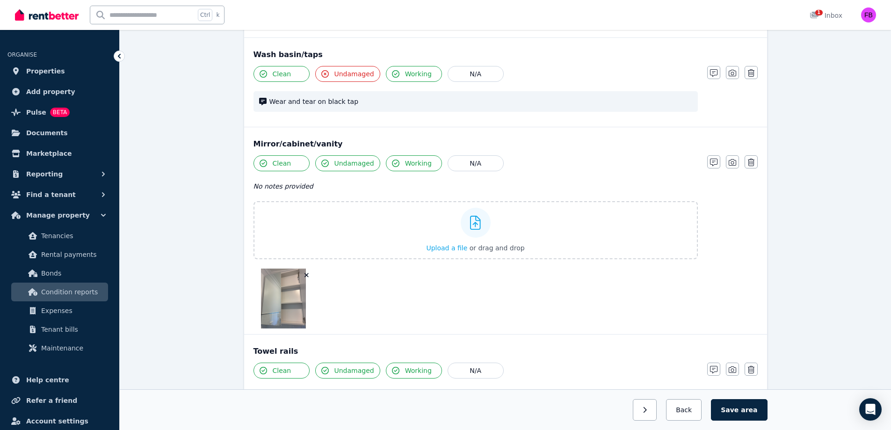
scroll to position [593, 0]
click at [731, 167] on button "button" at bounding box center [732, 162] width 13 height 13
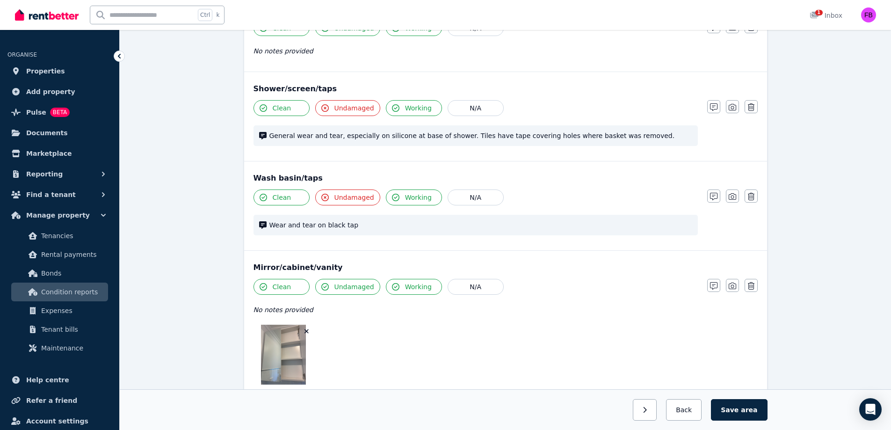
scroll to position [464, 0]
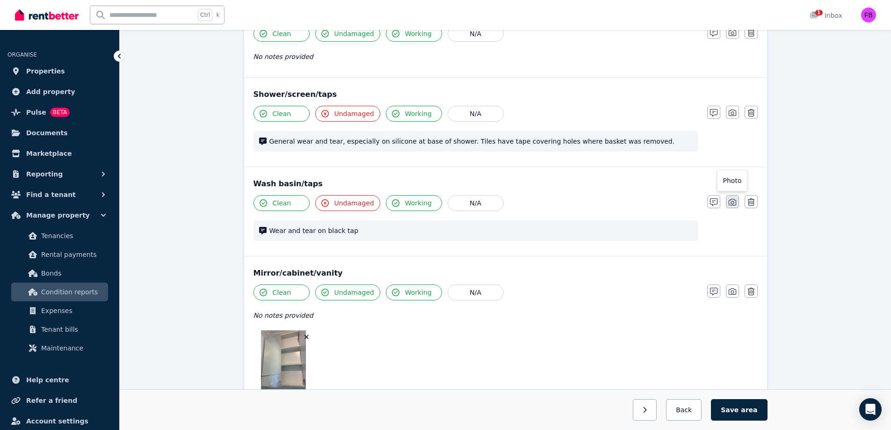
click at [731, 204] on icon "button" at bounding box center [732, 202] width 7 height 7
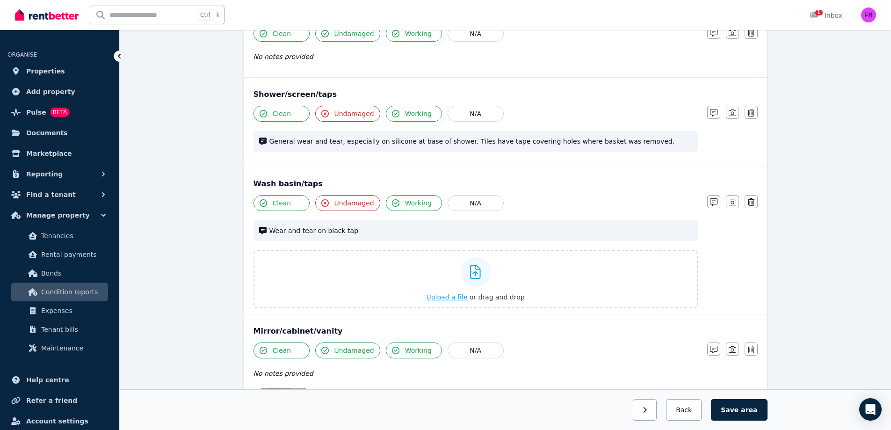
click at [455, 294] on span "Upload a file" at bounding box center [446, 296] width 41 height 7
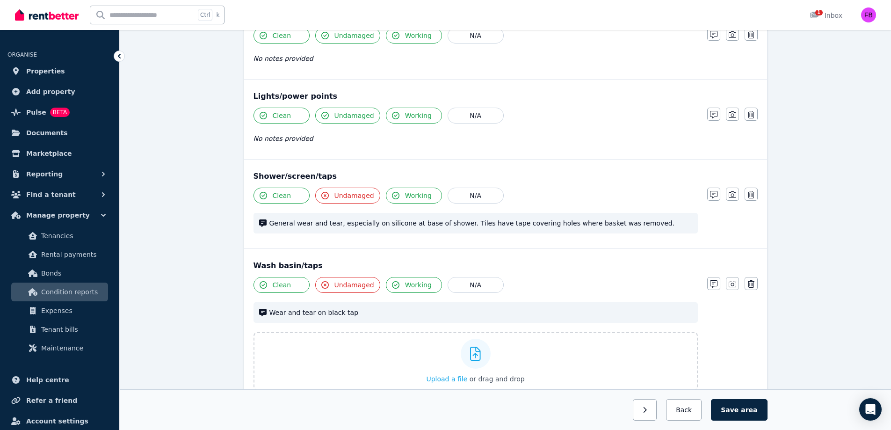
scroll to position [381, 0]
click at [735, 197] on icon "button" at bounding box center [732, 196] width 7 height 7
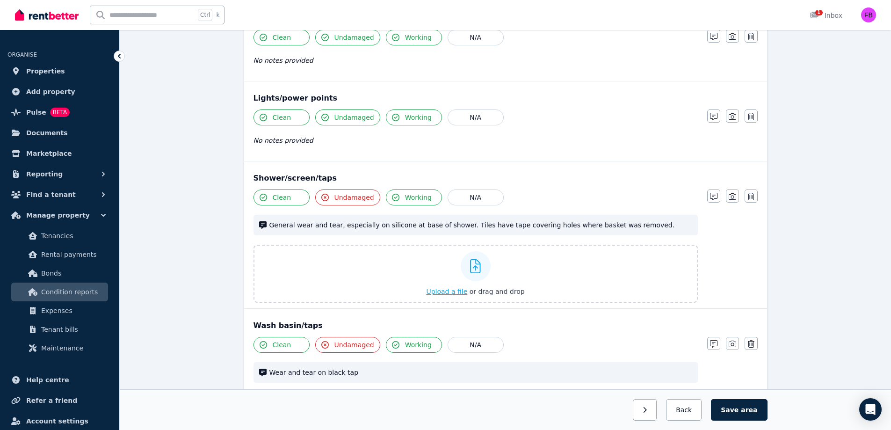
click at [454, 291] on span "Upload a file" at bounding box center [446, 291] width 41 height 7
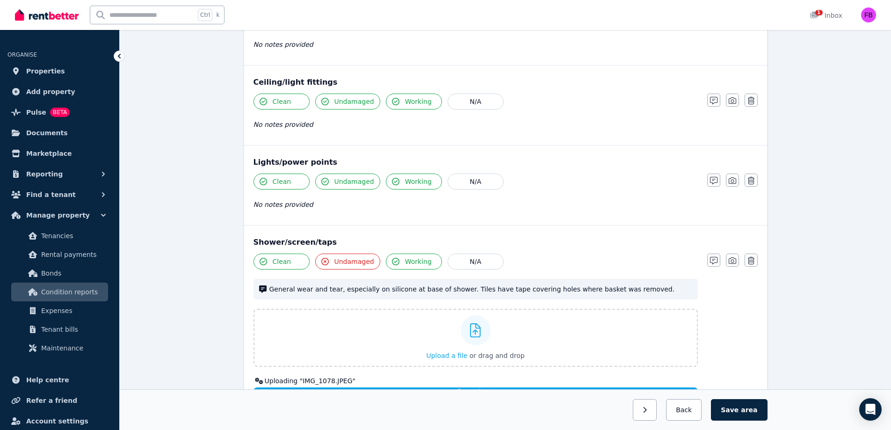
scroll to position [316, 0]
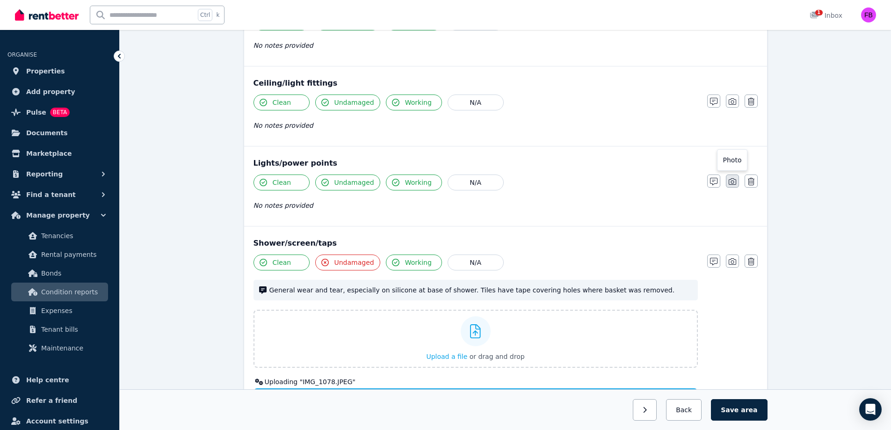
click at [736, 183] on icon "button" at bounding box center [732, 181] width 7 height 7
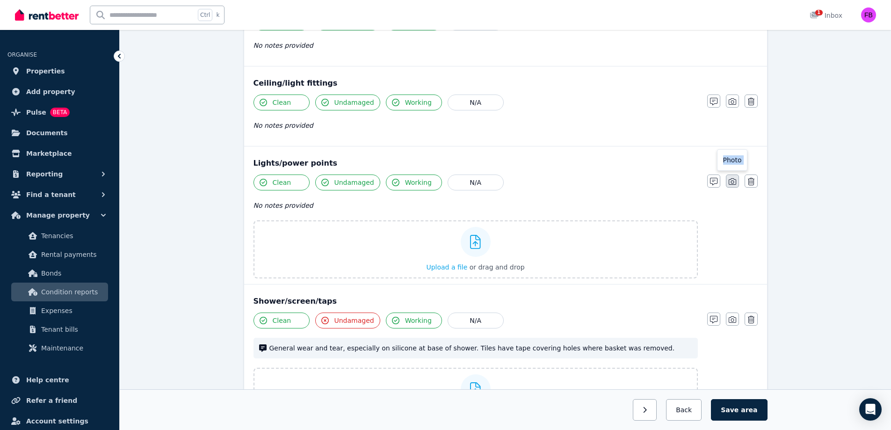
click at [736, 184] on div "Notes Photo Delete" at bounding box center [732, 180] width 51 height 13
click at [736, 184] on button "button" at bounding box center [732, 180] width 13 height 13
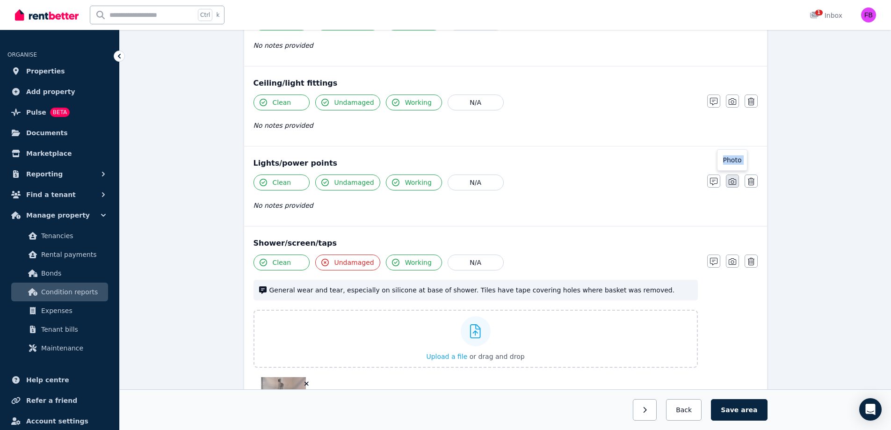
click at [735, 180] on icon "button" at bounding box center [732, 181] width 7 height 7
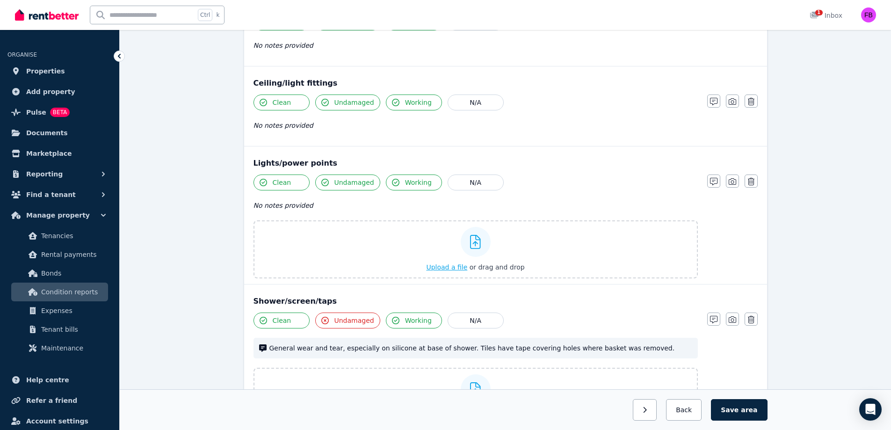
click at [454, 269] on span "Upload a file" at bounding box center [446, 266] width 41 height 7
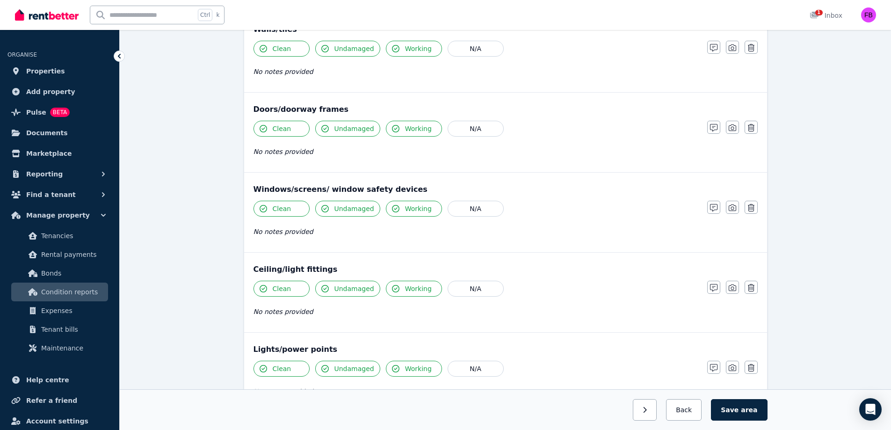
scroll to position [129, 0]
click at [730, 130] on icon "button" at bounding box center [732, 127] width 7 height 7
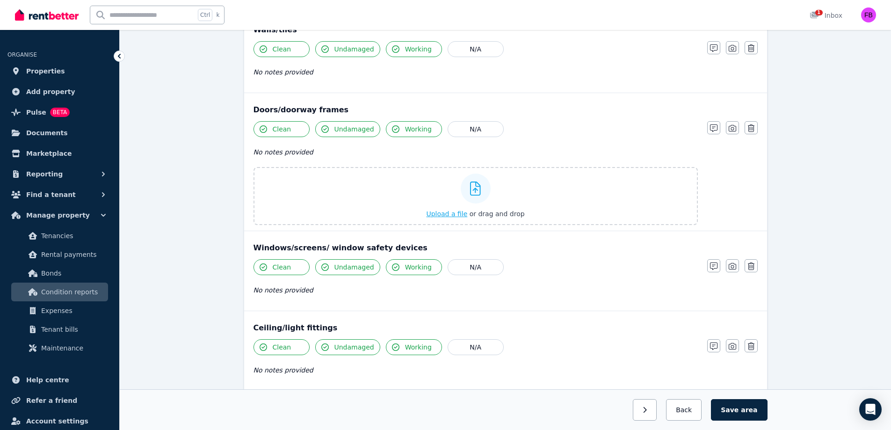
click at [444, 213] on span "Upload a file" at bounding box center [446, 213] width 41 height 7
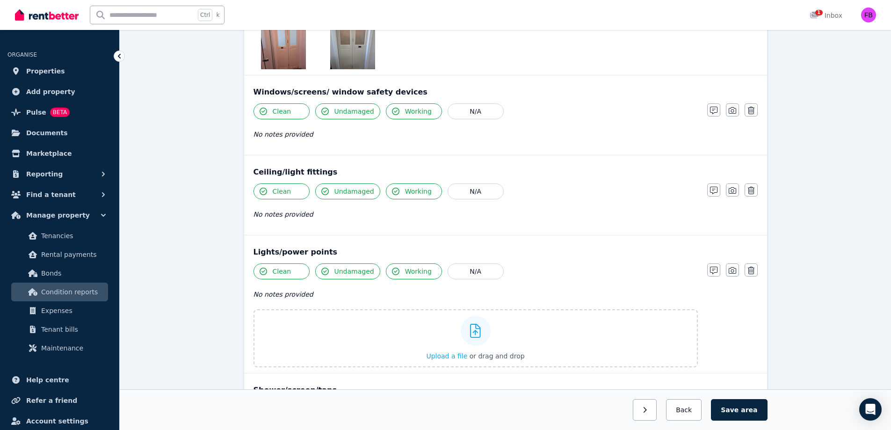
scroll to position [353, 0]
click at [729, 114] on icon "button" at bounding box center [732, 111] width 7 height 7
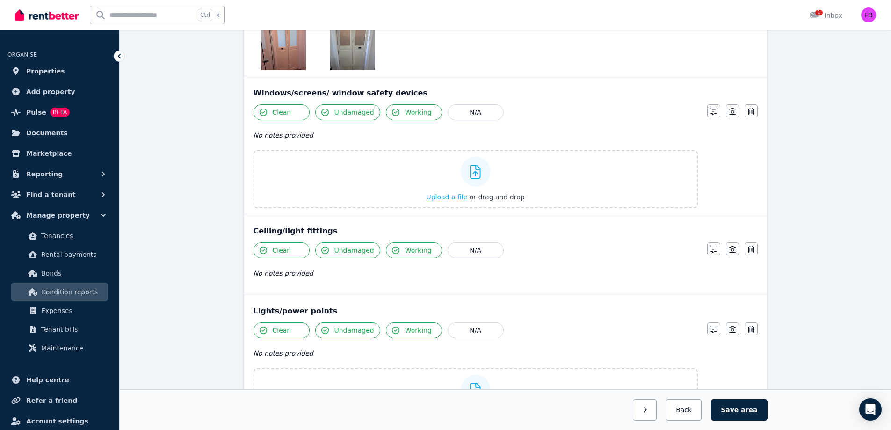
click at [455, 197] on span "Upload a file" at bounding box center [446, 196] width 41 height 7
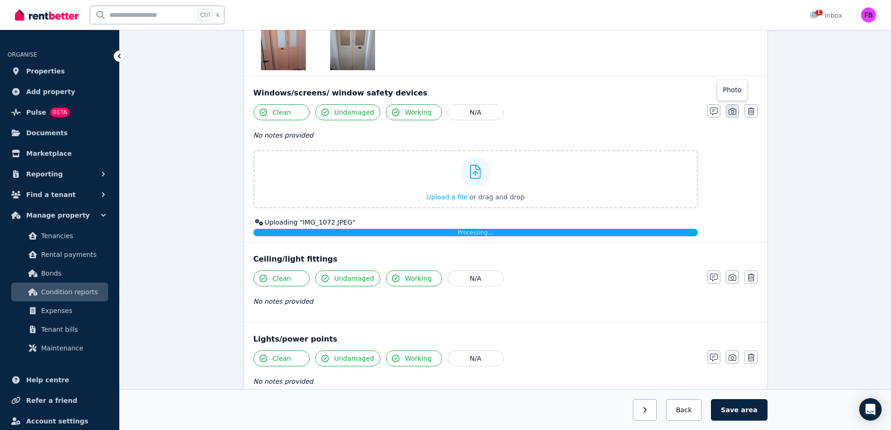
click at [734, 114] on icon "button" at bounding box center [732, 111] width 7 height 7
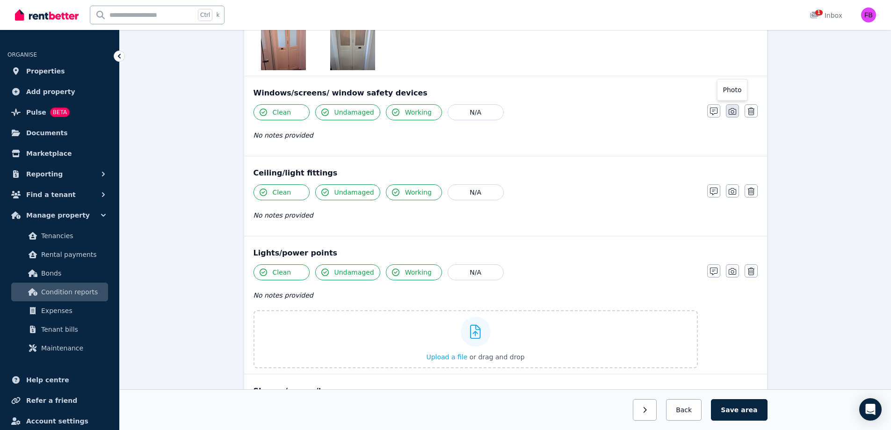
click at [734, 114] on icon "button" at bounding box center [732, 111] width 7 height 7
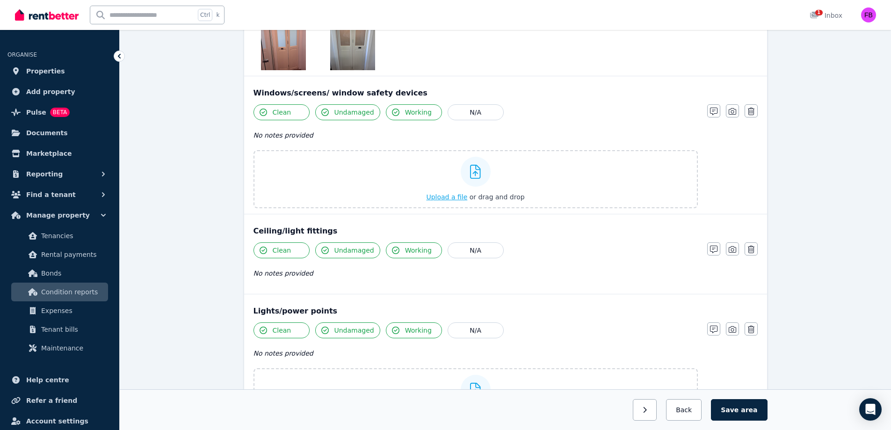
drag, startPoint x: 731, startPoint y: 111, endPoint x: 449, endPoint y: 200, distance: 295.1
click at [449, 200] on div "Clean Undamaged Working N/A No notes provided Upload a file or drag and drop No…" at bounding box center [505, 156] width 504 height 104
click at [449, 200] on span "Upload a file" at bounding box center [446, 196] width 41 height 7
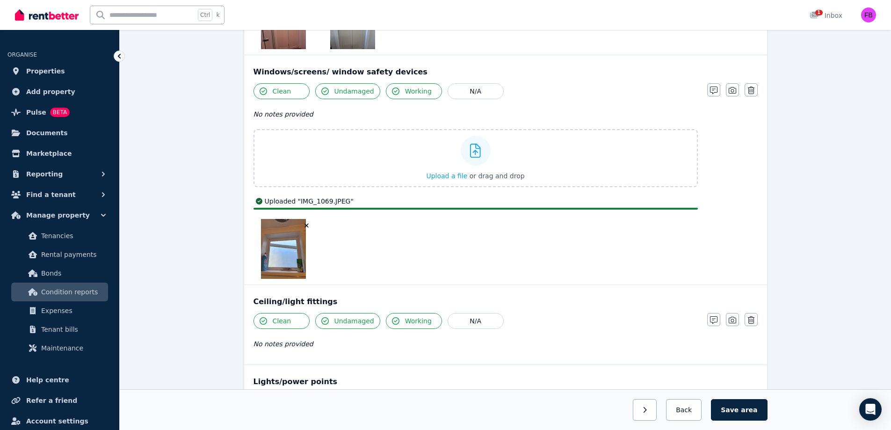
scroll to position [374, 0]
click at [735, 92] on icon "button" at bounding box center [732, 90] width 7 height 7
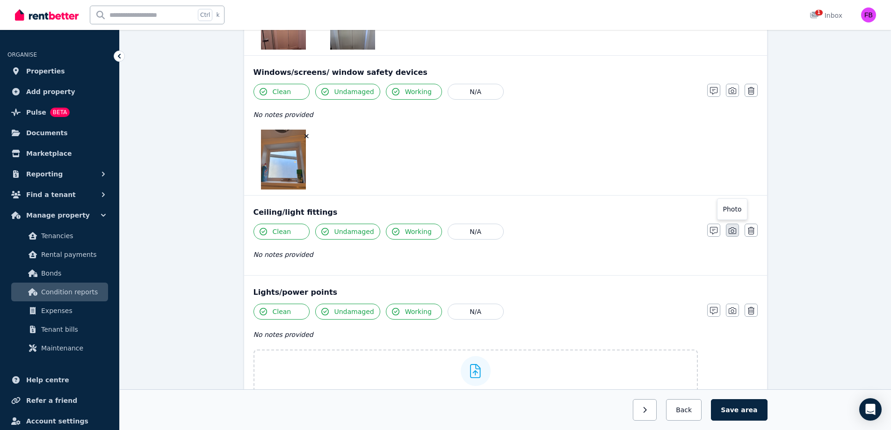
click at [730, 232] on icon "button" at bounding box center [732, 230] width 7 height 7
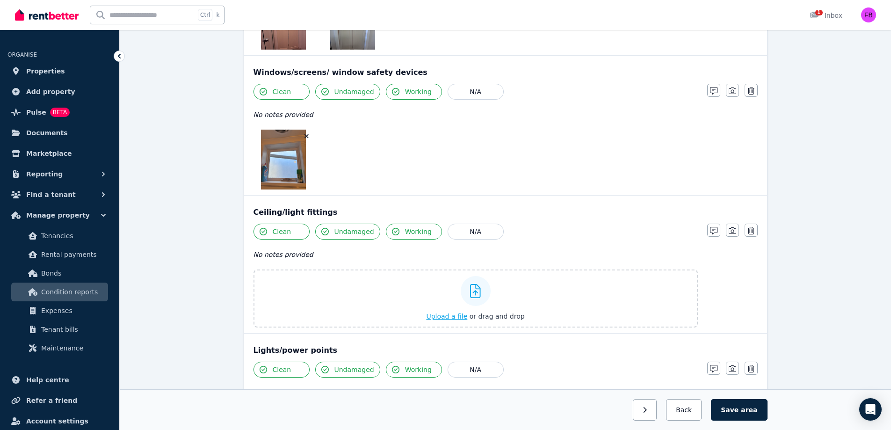
click at [459, 319] on span "Upload a file" at bounding box center [446, 315] width 41 height 7
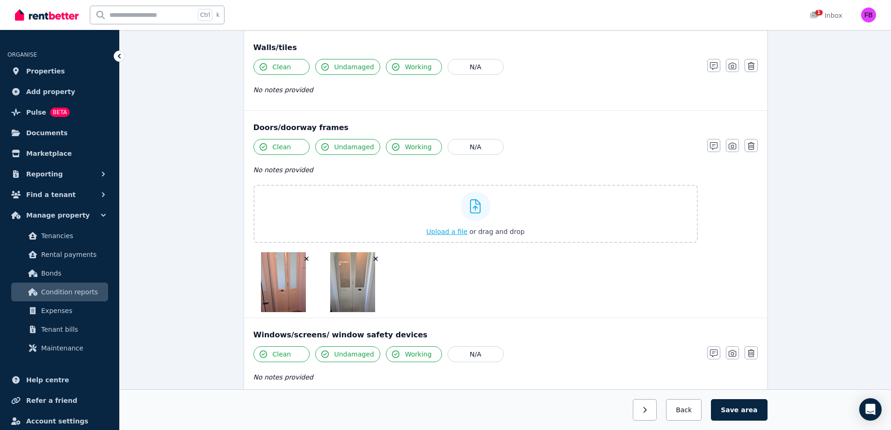
scroll to position [0, 0]
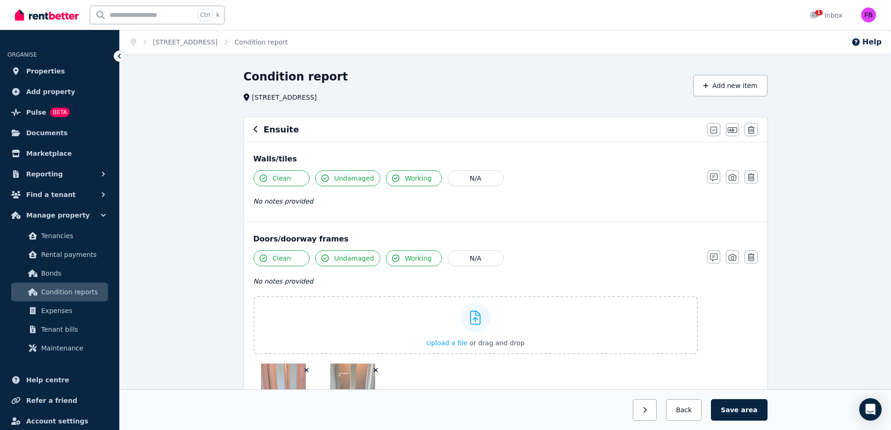
click at [350, 178] on span "Undamaged" at bounding box center [354, 178] width 40 height 9
click at [717, 176] on button "button" at bounding box center [713, 176] width 13 height 13
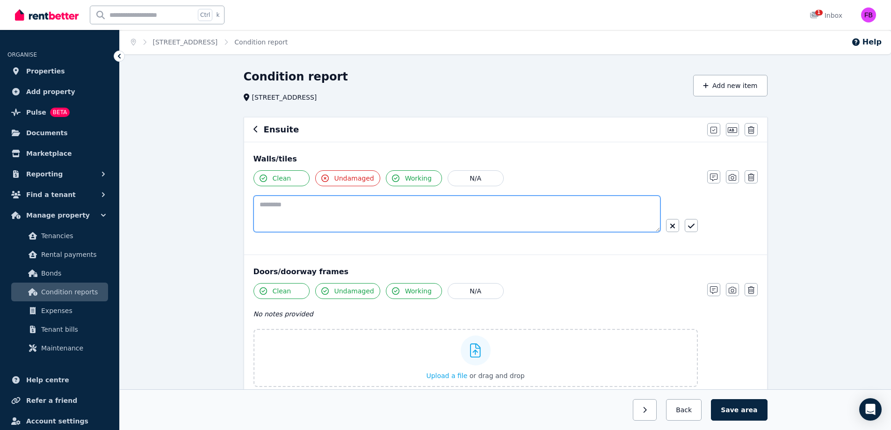
click at [433, 220] on textarea at bounding box center [456, 213] width 407 height 36
type textarea "*"
click at [278, 207] on textarea "**********" at bounding box center [456, 213] width 407 height 36
click at [333, 208] on textarea "*********" at bounding box center [456, 213] width 407 height 36
type textarea "**********"
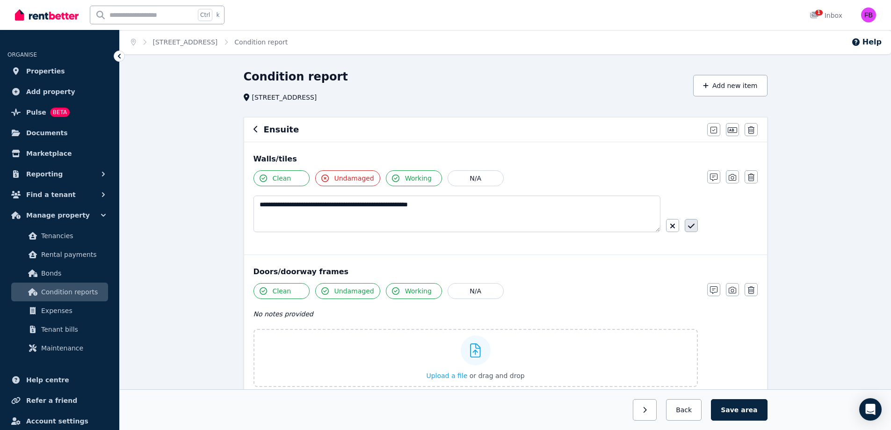
click at [694, 224] on button "button" at bounding box center [691, 225] width 13 height 13
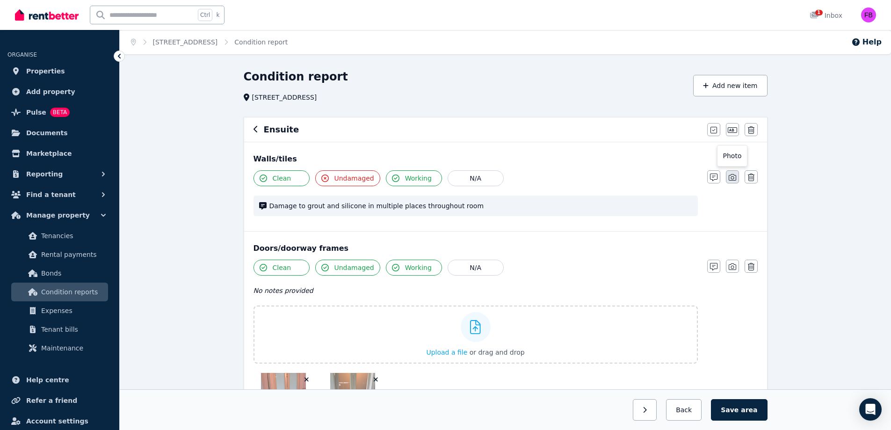
click at [732, 178] on icon "button" at bounding box center [732, 177] width 7 height 7
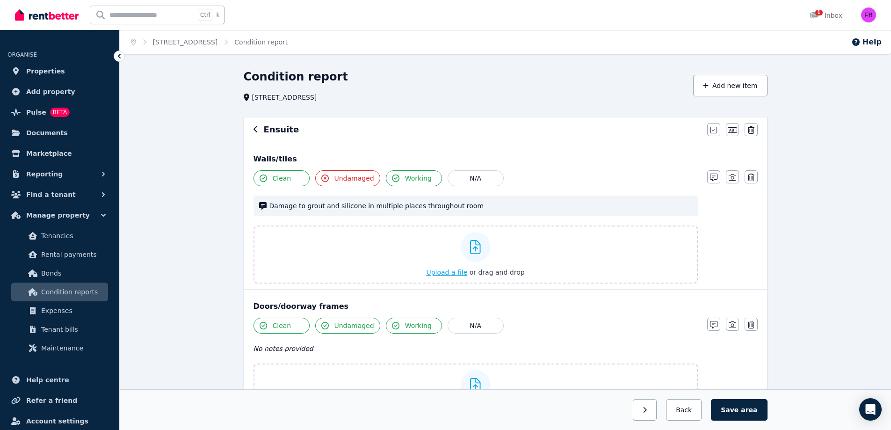
click at [455, 273] on span "Upload a file" at bounding box center [446, 271] width 41 height 7
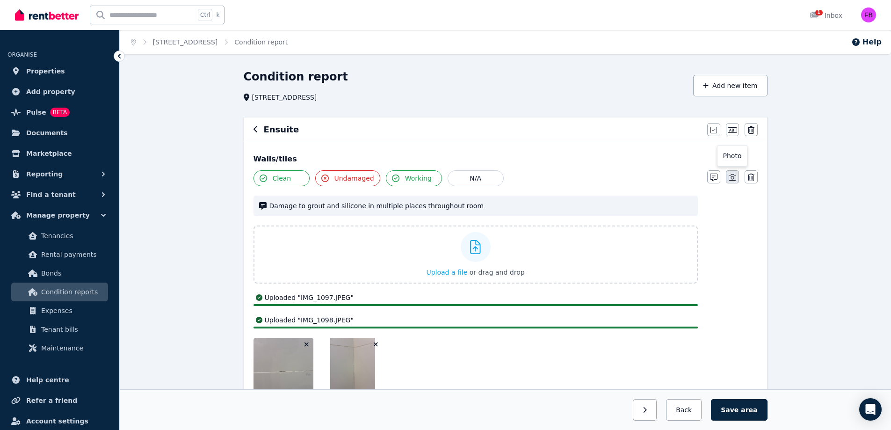
click at [730, 174] on icon "button" at bounding box center [732, 177] width 7 height 7
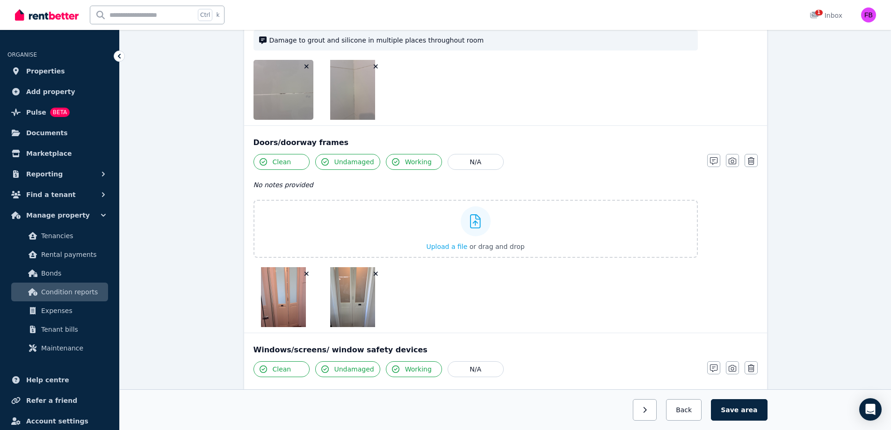
scroll to position [166, 0]
click at [733, 166] on button "button" at bounding box center [732, 159] width 13 height 13
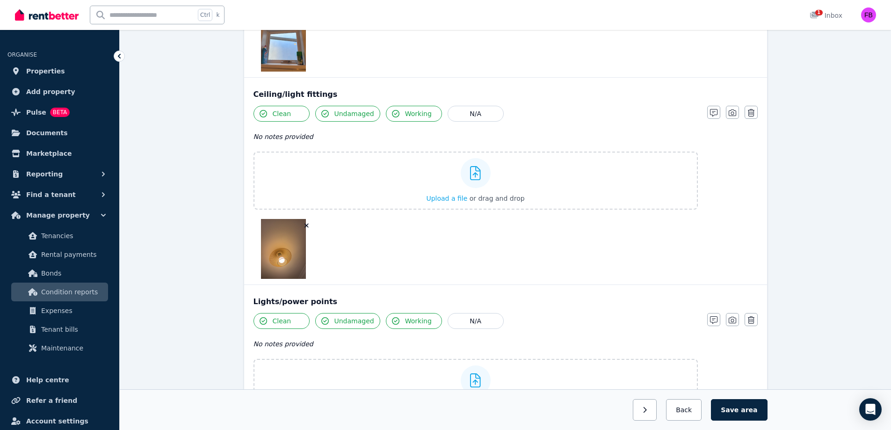
scroll to position [494, 0]
click at [731, 110] on icon "button" at bounding box center [732, 112] width 7 height 7
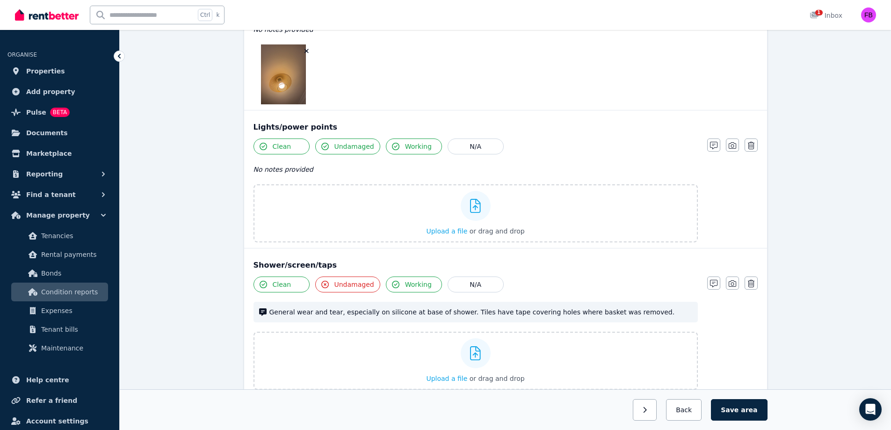
scroll to position [601, 0]
click at [451, 230] on span "Upload a file" at bounding box center [446, 229] width 41 height 7
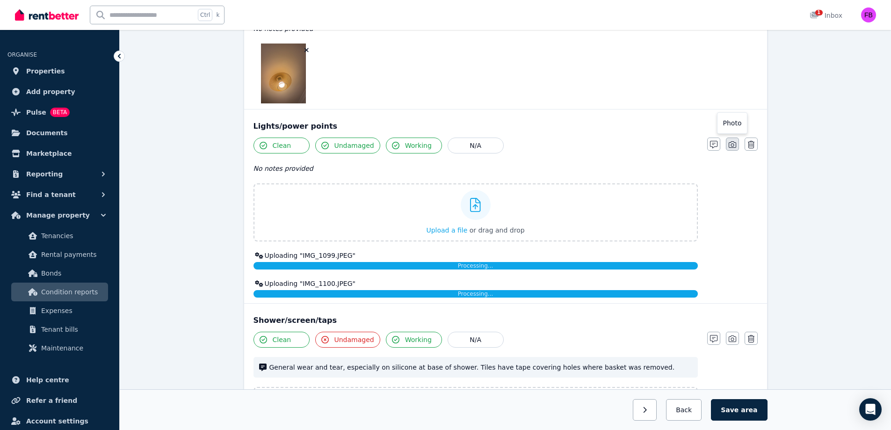
click at [731, 147] on icon "button" at bounding box center [732, 144] width 7 height 7
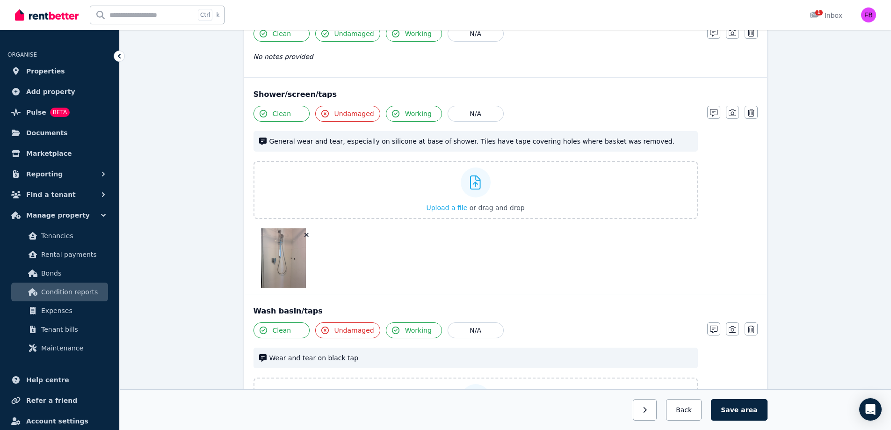
scroll to position [714, 0]
click at [736, 113] on button "button" at bounding box center [732, 111] width 13 height 13
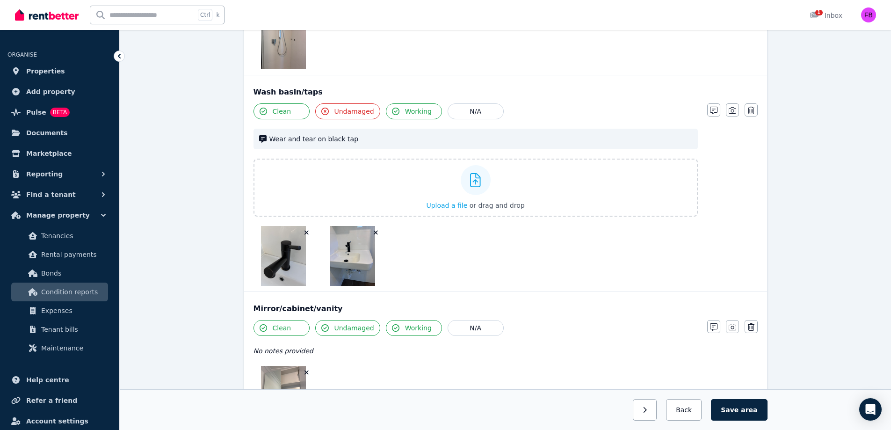
scroll to position [865, 0]
click at [736, 108] on button "button" at bounding box center [732, 109] width 13 height 13
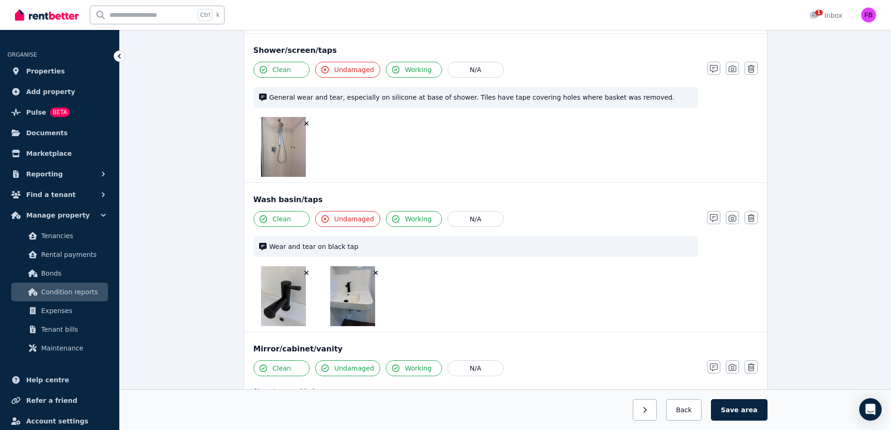
scroll to position [757, 0]
click at [440, 101] on span "General wear and tear, especially on silicone at base of shower. Tiles have tap…" at bounding box center [480, 97] width 423 height 9
click at [716, 72] on icon "button" at bounding box center [713, 68] width 7 height 7
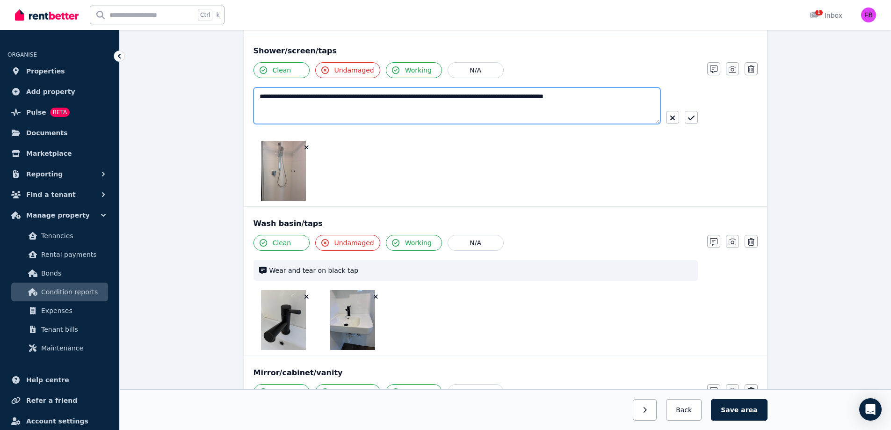
click at [624, 102] on textarea "**********" at bounding box center [456, 105] width 407 height 36
type textarea "**********"
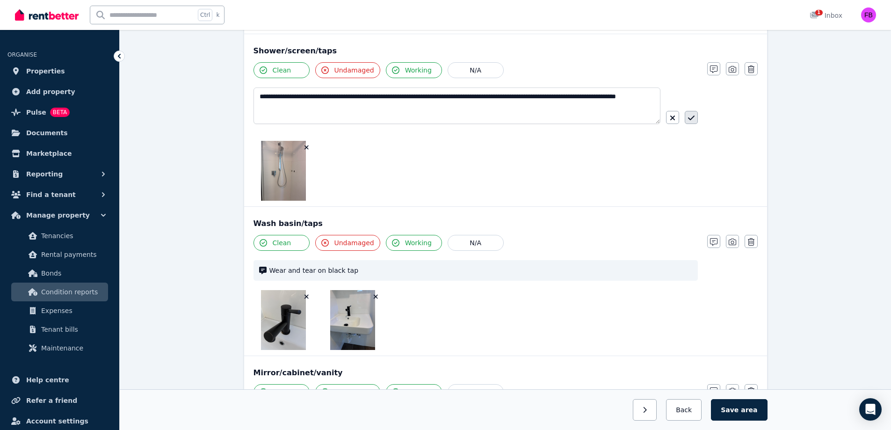
click at [695, 111] on button "button" at bounding box center [691, 117] width 13 height 13
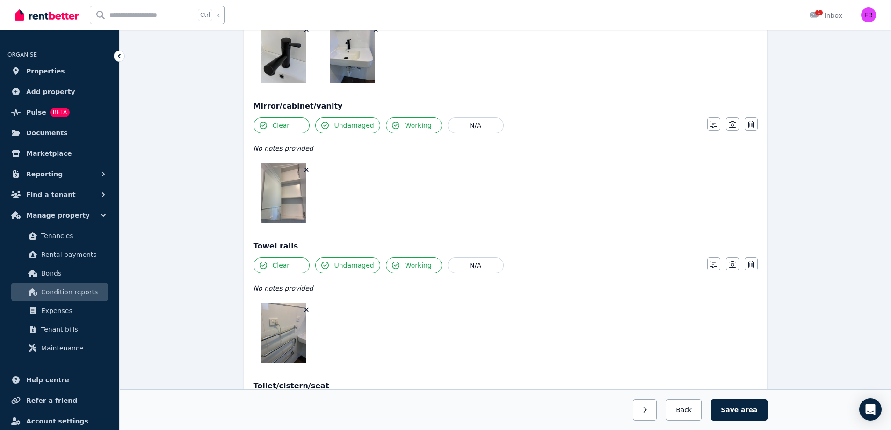
scroll to position [1092, 0]
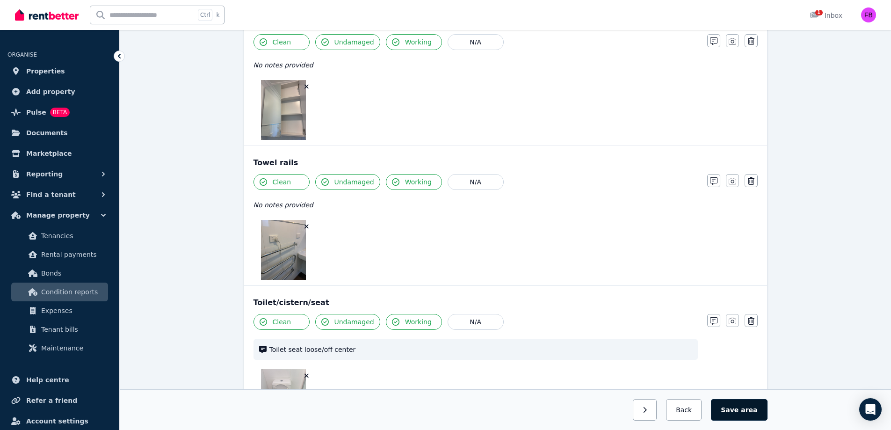
click at [751, 414] on span "area" at bounding box center [749, 409] width 16 height 9
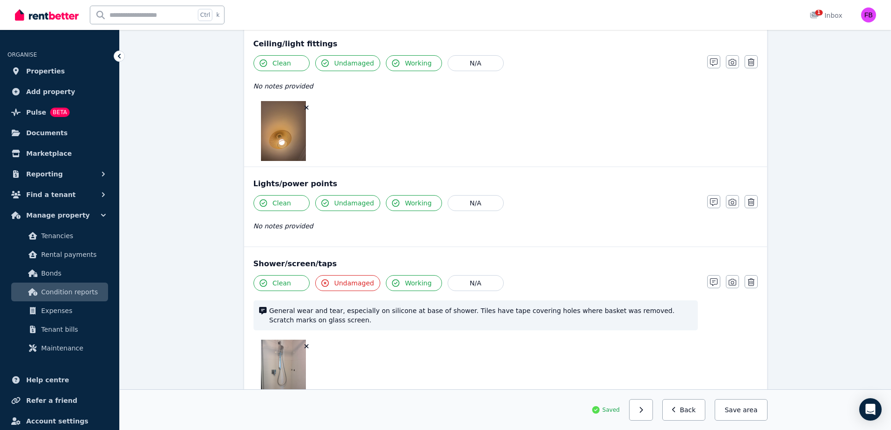
scroll to position [544, 0]
click at [732, 199] on icon "button" at bounding box center [732, 201] width 7 height 7
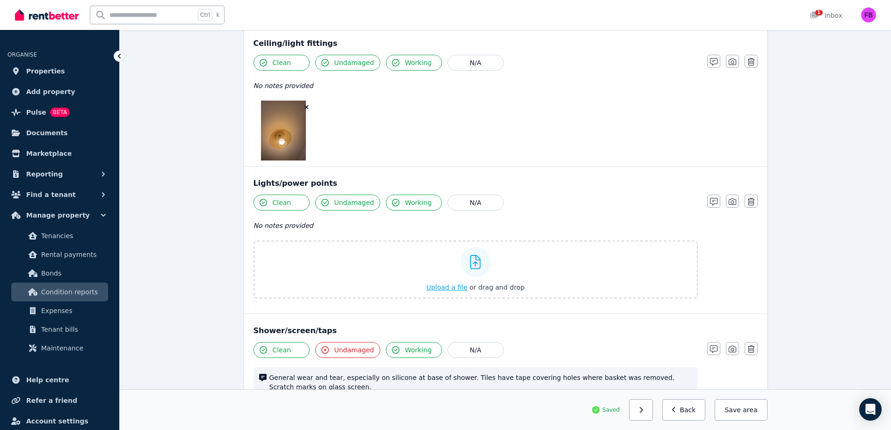
click at [457, 284] on span "Upload a file" at bounding box center [446, 286] width 41 height 7
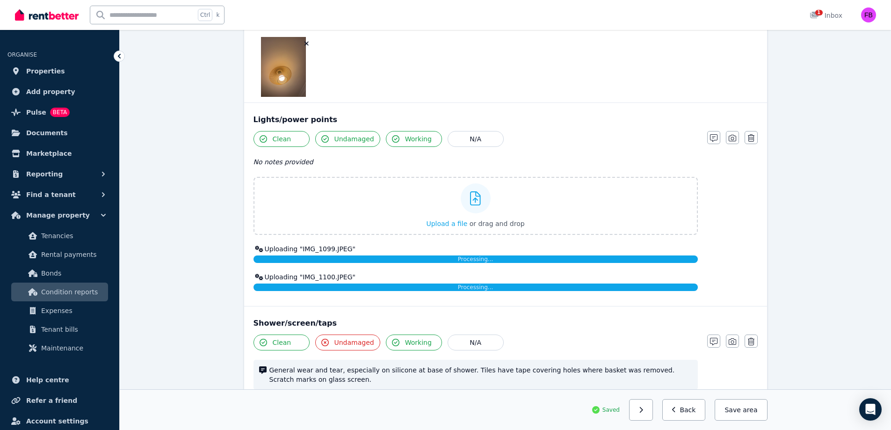
scroll to position [608, 0]
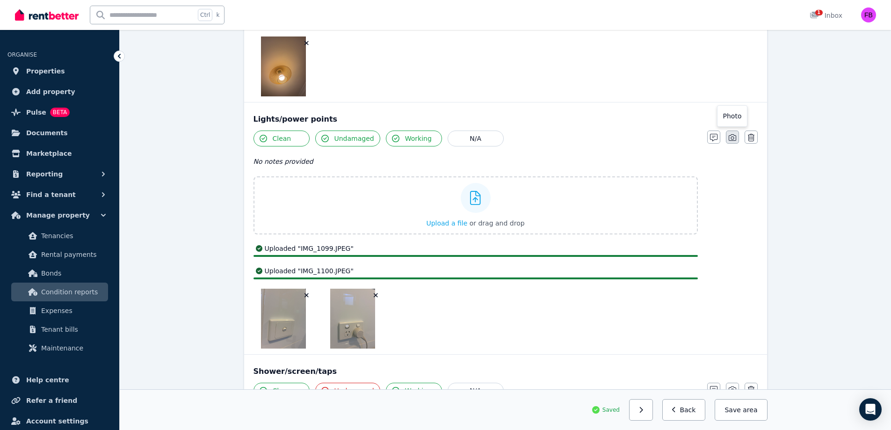
click at [732, 138] on icon "button" at bounding box center [732, 137] width 7 height 7
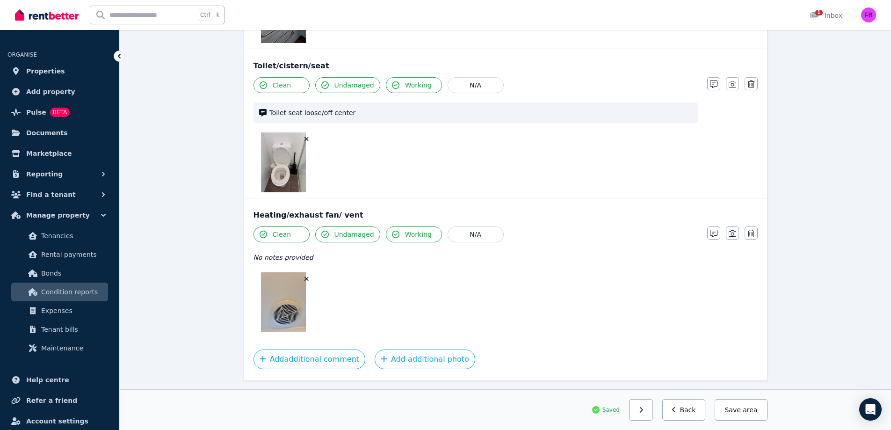
scroll to position [1388, 0]
click at [352, 86] on span "Undamaged" at bounding box center [354, 85] width 40 height 9
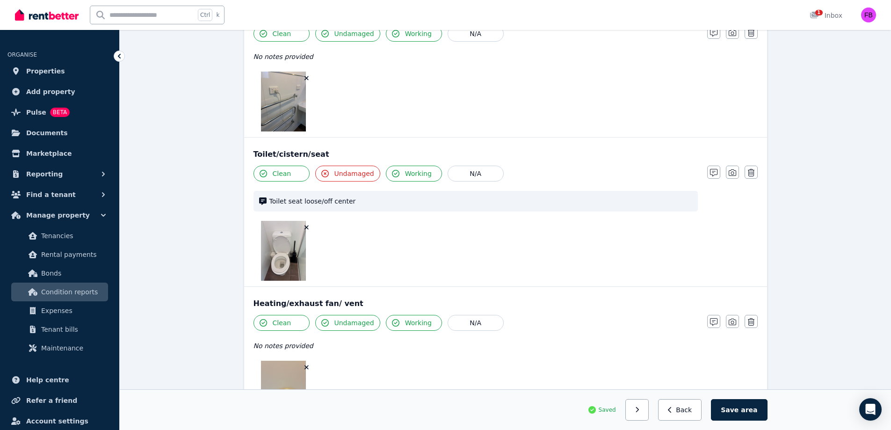
scroll to position [1401, 0]
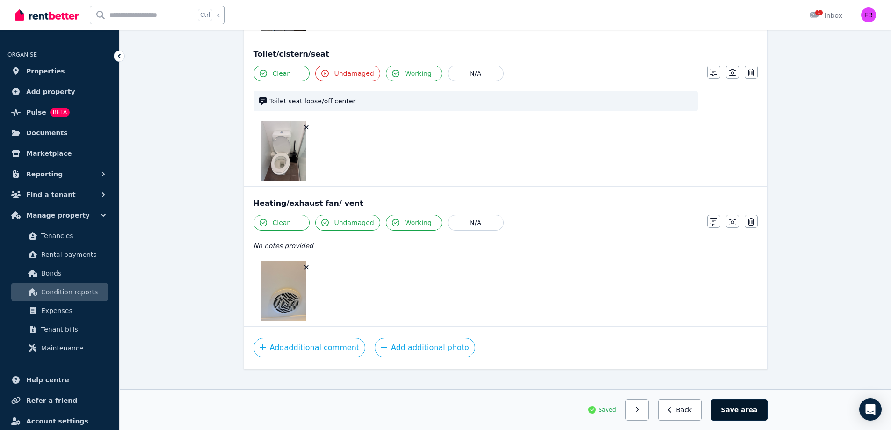
click at [754, 415] on button "Save area" at bounding box center [739, 410] width 56 height 22
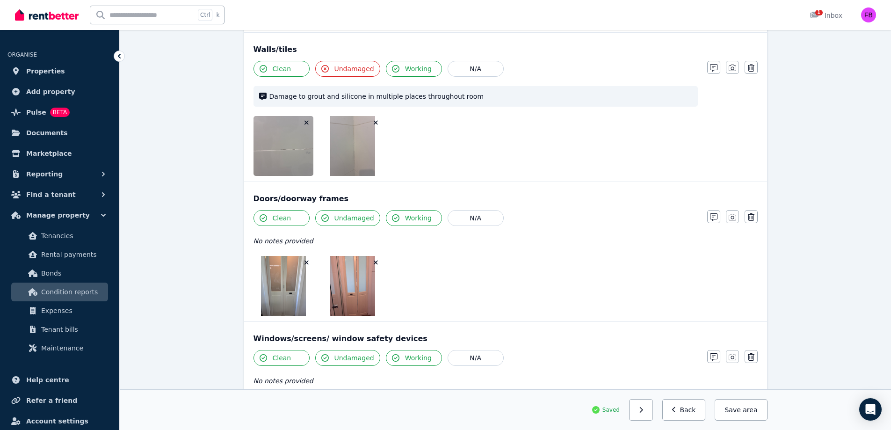
scroll to position [0, 0]
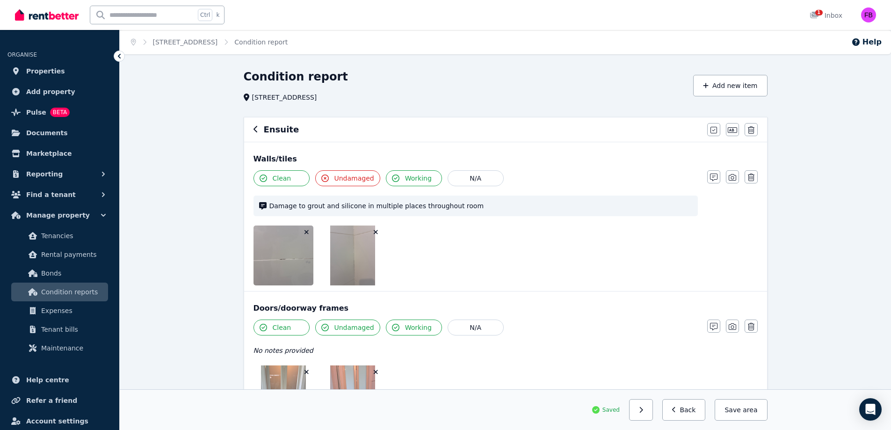
click at [255, 127] on icon "button" at bounding box center [255, 128] width 5 height 7
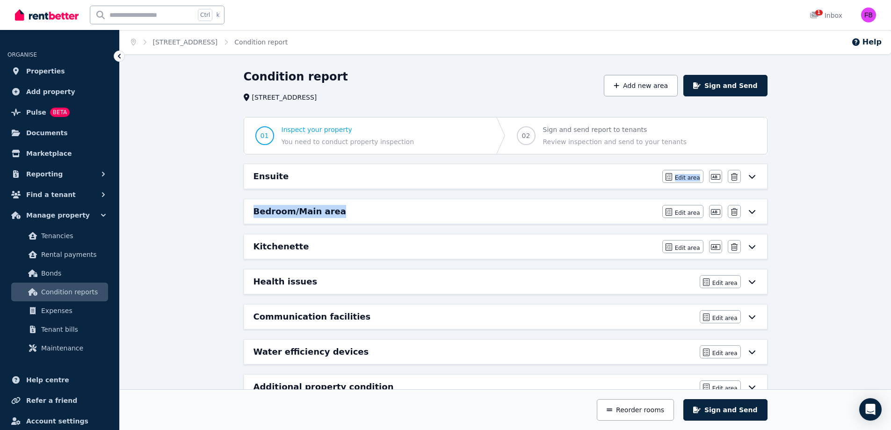
drag, startPoint x: 518, startPoint y: 209, endPoint x: 504, endPoint y: 163, distance: 47.5
click at [504, 163] on div "Condition report [STREET_ADDRESS][GEOGRAPHIC_DATA] new area Sign and Send 01 In…" at bounding box center [505, 242] width 539 height 347
click at [686, 209] on span "Edit area" at bounding box center [687, 212] width 25 height 7
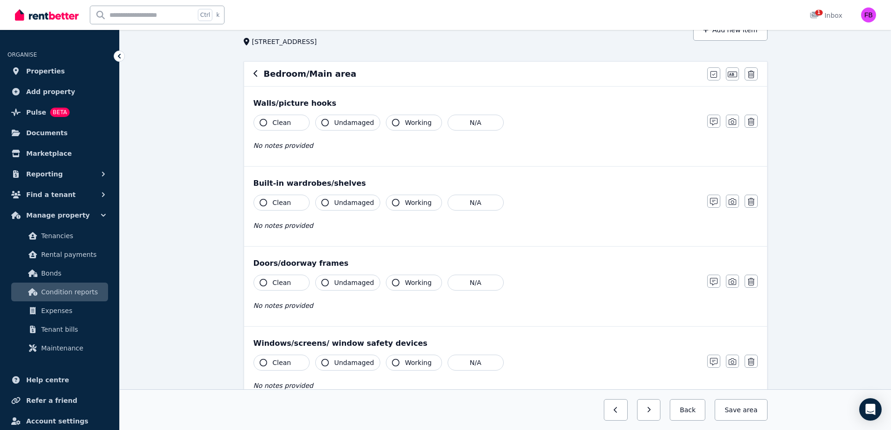
scroll to position [57, 0]
click at [285, 123] on span "Clean" at bounding box center [282, 121] width 19 height 9
click at [430, 123] on button "Working" at bounding box center [414, 122] width 56 height 16
click at [475, 120] on button "N/A" at bounding box center [476, 122] width 56 height 16
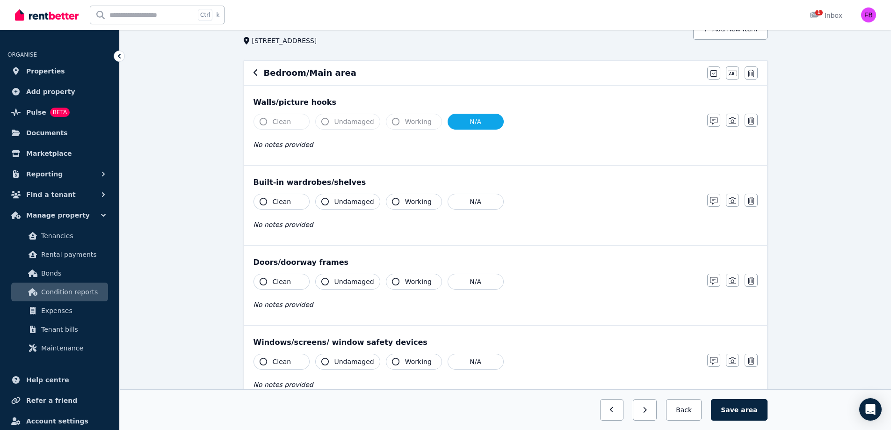
click at [395, 121] on icon "button" at bounding box center [395, 121] width 7 height 7
click at [288, 125] on span "Clean" at bounding box center [282, 121] width 19 height 9
click at [469, 127] on button "N/A" at bounding box center [476, 122] width 56 height 16
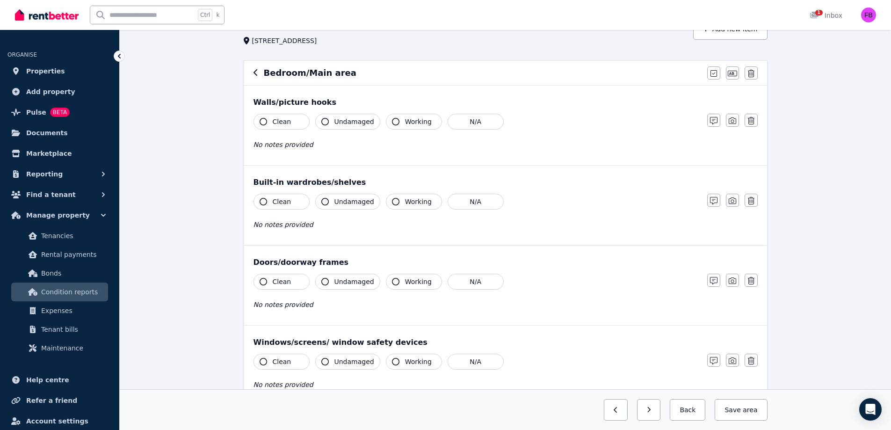
click at [289, 118] on button "Clean" at bounding box center [281, 122] width 56 height 16
click at [338, 128] on button "Undamaged" at bounding box center [347, 122] width 65 height 16
click at [347, 124] on span "Undamaged" at bounding box center [354, 121] width 40 height 9
drag, startPoint x: 424, startPoint y: 127, endPoint x: 417, endPoint y: 122, distance: 8.7
click at [417, 122] on button "Working" at bounding box center [414, 122] width 56 height 16
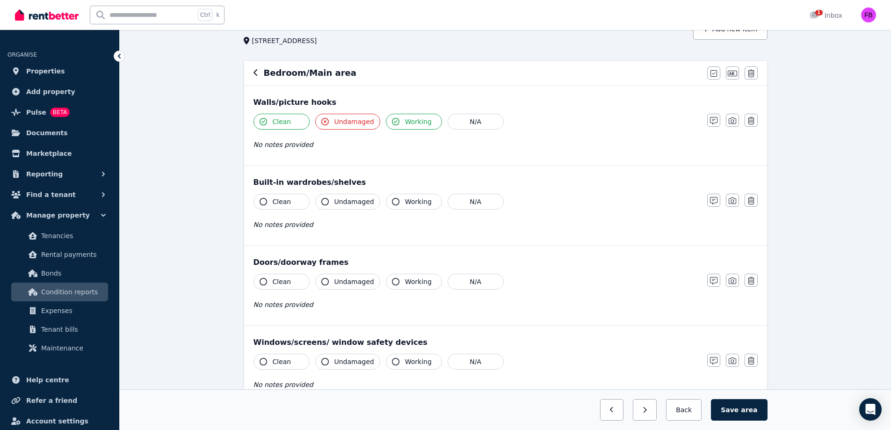
click at [417, 122] on span "Working" at bounding box center [418, 121] width 27 height 9
click at [396, 144] on div "No notes provided" at bounding box center [475, 144] width 444 height 11
click at [405, 119] on span "Working" at bounding box center [418, 121] width 27 height 9
click at [403, 127] on button "Working" at bounding box center [414, 122] width 56 height 16
click at [293, 202] on button "Clean" at bounding box center [281, 202] width 56 height 16
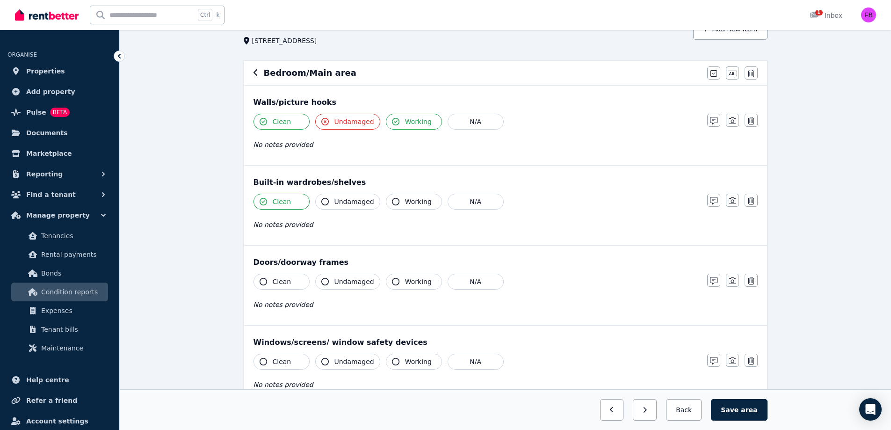
click at [349, 203] on span "Undamaged" at bounding box center [354, 201] width 40 height 9
click at [412, 200] on span "Working" at bounding box center [418, 201] width 27 height 9
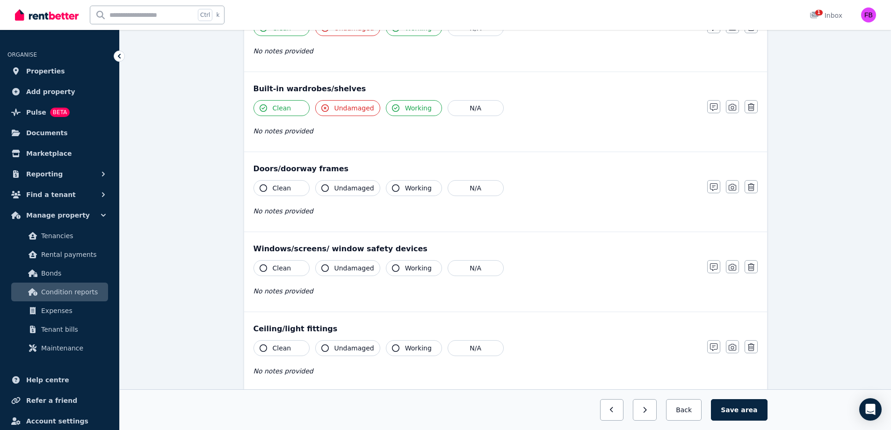
scroll to position [152, 0]
click at [296, 187] on button "Clean" at bounding box center [281, 187] width 56 height 16
click at [362, 185] on span "Undamaged" at bounding box center [354, 186] width 40 height 9
click at [405, 185] on span "Working" at bounding box center [418, 186] width 27 height 9
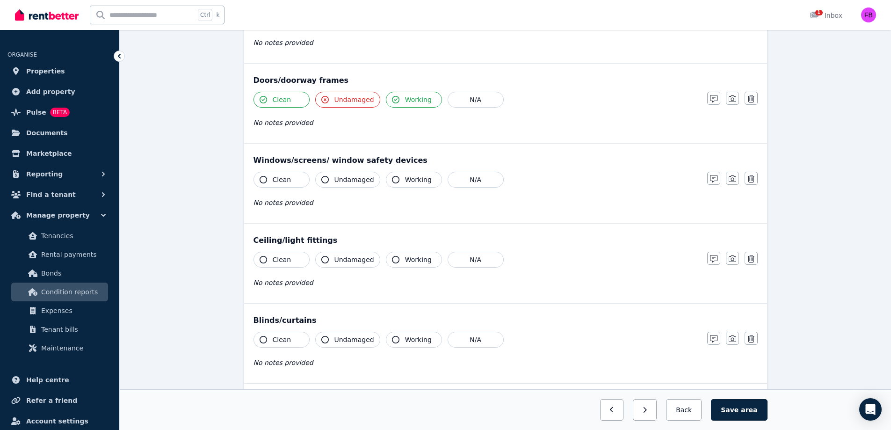
scroll to position [241, 0]
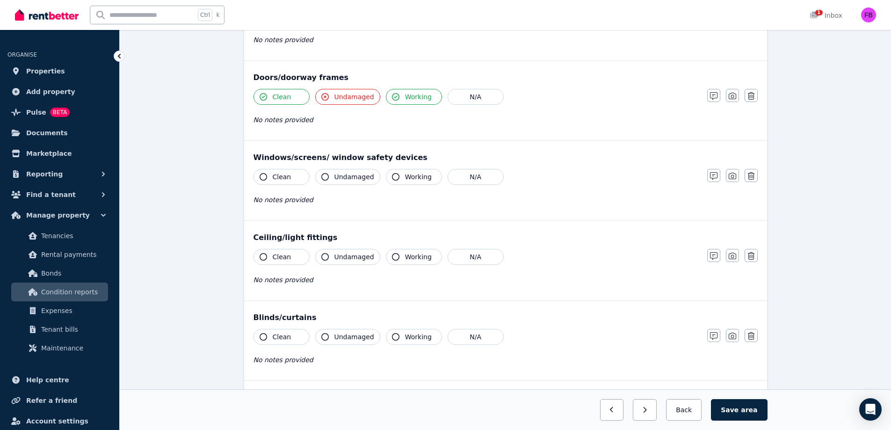
click at [289, 176] on button "Clean" at bounding box center [281, 177] width 56 height 16
click at [344, 175] on span "Undamaged" at bounding box center [354, 176] width 40 height 9
click at [345, 177] on span "Undamaged" at bounding box center [354, 176] width 40 height 9
click at [416, 177] on span "Working" at bounding box center [418, 176] width 27 height 9
click at [296, 256] on button "Clean" at bounding box center [281, 257] width 56 height 16
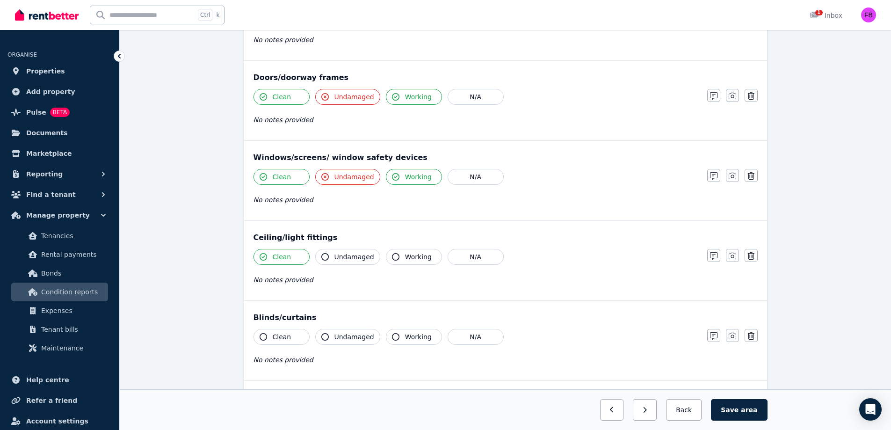
click at [354, 257] on span "Undamaged" at bounding box center [354, 256] width 40 height 9
click at [394, 257] on icon "button" at bounding box center [395, 256] width 7 height 7
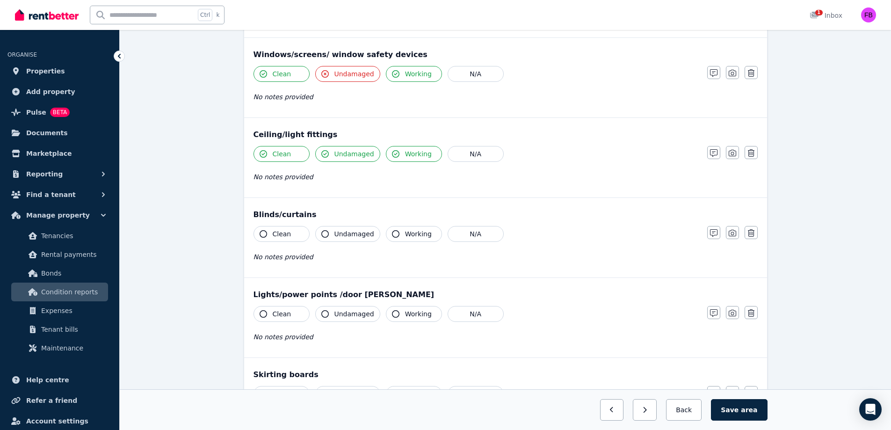
scroll to position [347, 0]
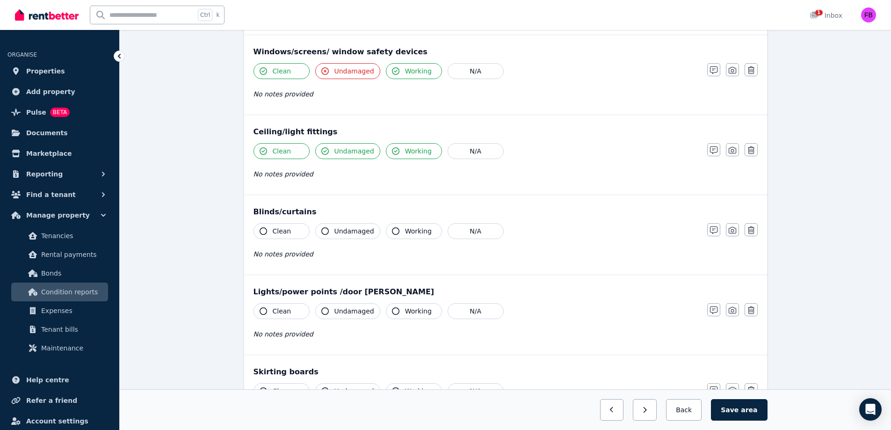
click at [302, 238] on button "Clean" at bounding box center [281, 231] width 56 height 16
click at [354, 235] on span "Undamaged" at bounding box center [354, 230] width 40 height 9
click at [418, 231] on span "Working" at bounding box center [418, 230] width 27 height 9
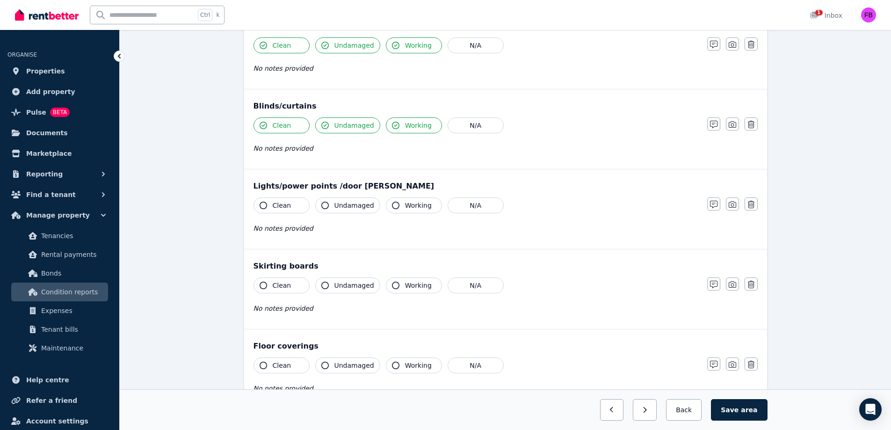
scroll to position [455, 0]
click at [298, 205] on button "Clean" at bounding box center [281, 203] width 56 height 16
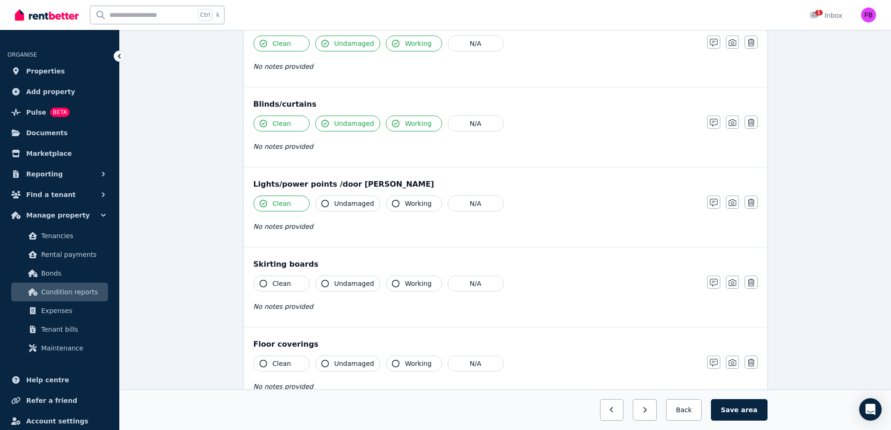
click at [346, 203] on span "Undamaged" at bounding box center [354, 203] width 40 height 9
click at [413, 205] on span "Working" at bounding box center [418, 203] width 27 height 9
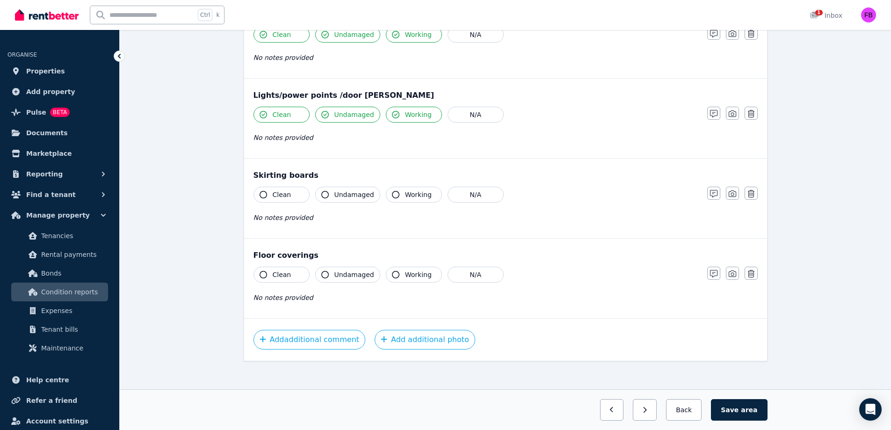
scroll to position [544, 0]
click at [298, 195] on button "Clean" at bounding box center [281, 194] width 56 height 16
click at [356, 197] on span "Undamaged" at bounding box center [354, 193] width 40 height 9
click at [407, 195] on span "Working" at bounding box center [418, 193] width 27 height 9
click at [296, 276] on button "Clean" at bounding box center [281, 274] width 56 height 16
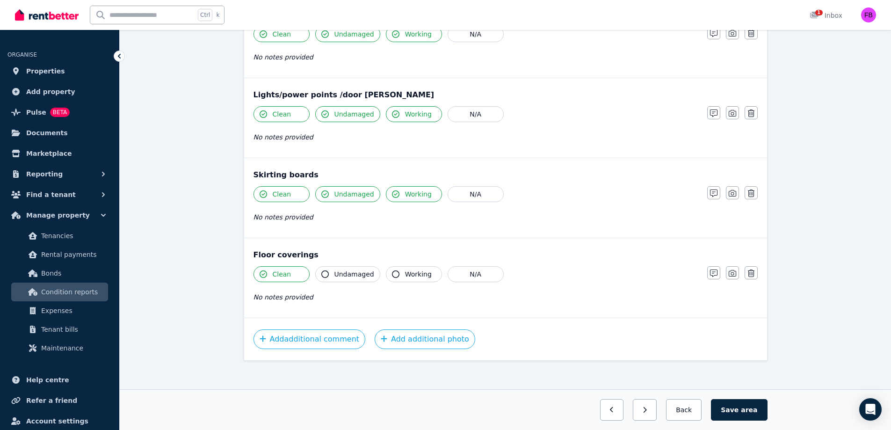
click at [349, 273] on span "Undamaged" at bounding box center [354, 273] width 40 height 9
click at [412, 272] on span "Working" at bounding box center [418, 273] width 27 height 9
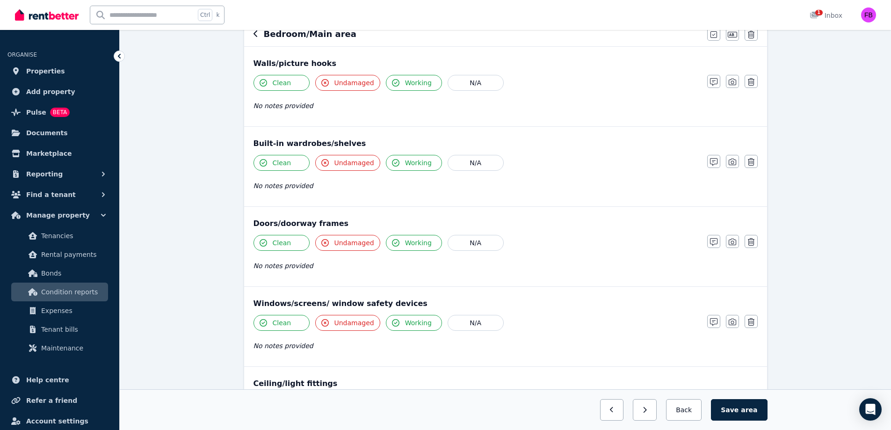
scroll to position [0, 0]
